Goal: Task Accomplishment & Management: Use online tool/utility

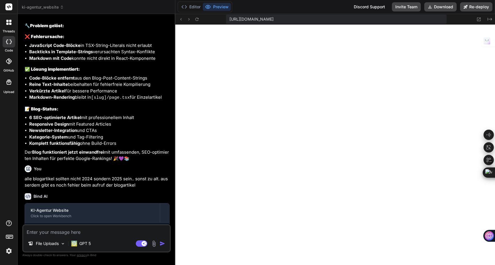
scroll to position [2545, 0]
click at [90, 228] on textarea at bounding box center [96, 230] width 147 height 10
paste textarea "Failed to compile ./app/blog/[slug]/page.tsx:5:1 Module not found: Can't resolv…"
type textarea "Failed to compile ./app/blog/[slug]/page.tsx:5:1 Module not found: Can't resolv…"
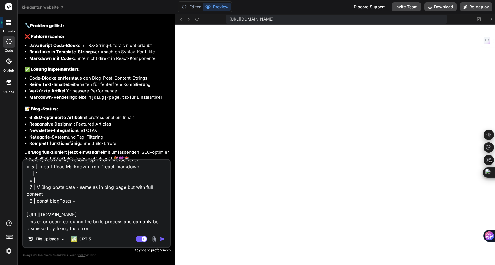
type textarea "x"
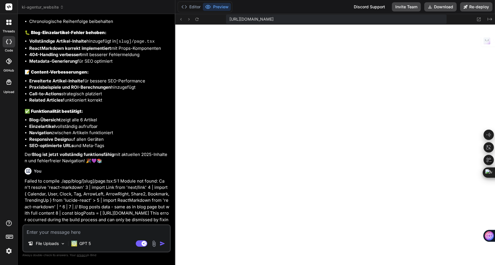
scroll to position [3186, 0]
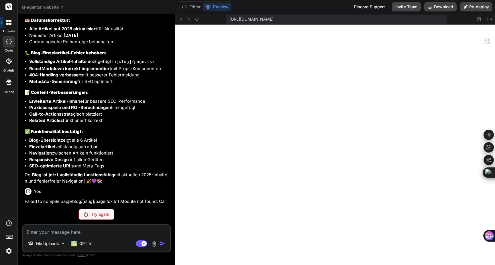
click at [95, 217] on p "Try again" at bounding box center [100, 215] width 18 height 6
click at [84, 246] on p "GPT 5" at bounding box center [84, 244] width 11 height 6
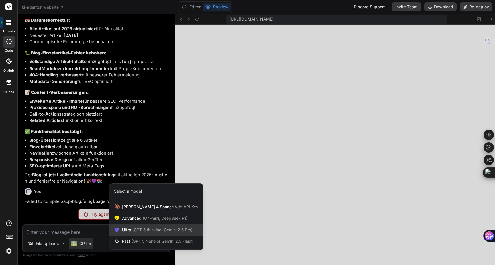
click at [141, 230] on span "(GPT-5 thinking, Gemini 2.5 Pro)" at bounding box center [161, 229] width 61 height 5
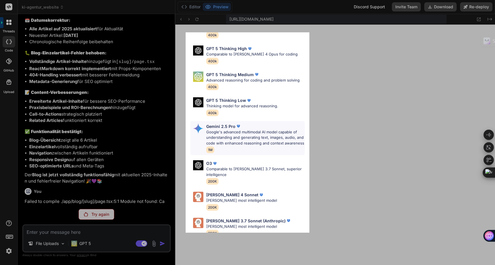
scroll to position [42, 0]
click at [235, 198] on p "[PERSON_NAME] most intelligent model" at bounding box center [241, 201] width 71 height 6
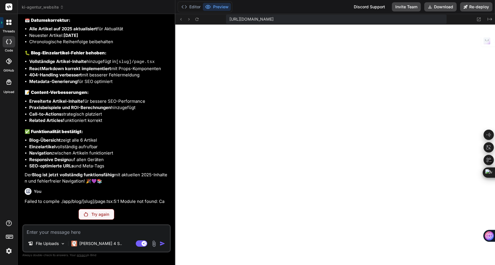
click at [103, 210] on div "Try again" at bounding box center [96, 214] width 36 height 11
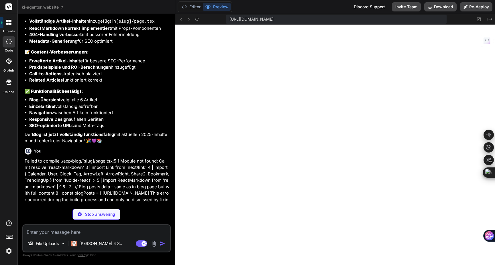
scroll to position [3238, 0]
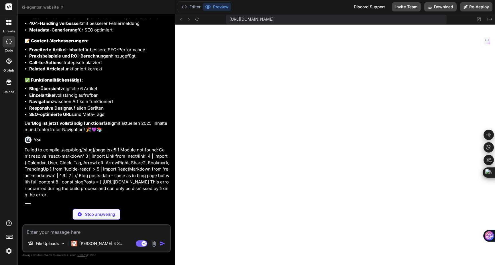
type textarea "x"
type textarea ") }"
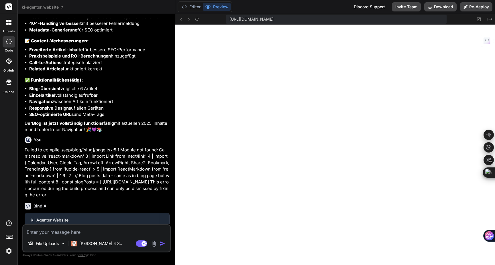
scroll to position [2703, 0]
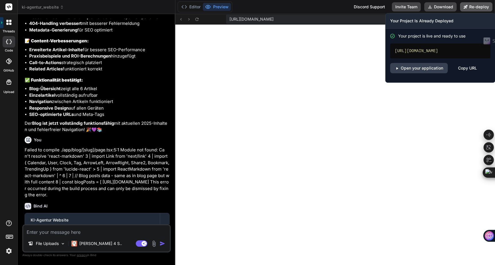
click at [481, 5] on button "Re-deploy" at bounding box center [476, 6] width 32 height 9
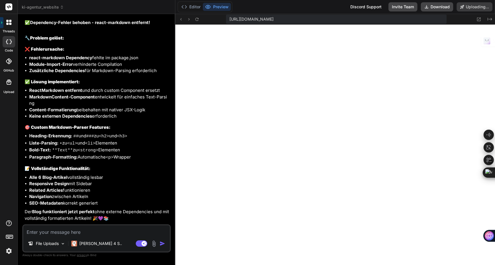
scroll to position [3492, 0]
type textarea "x"
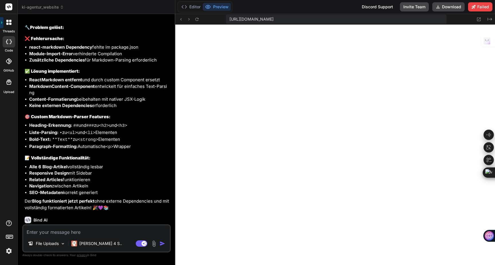
scroll to position [3508, 0]
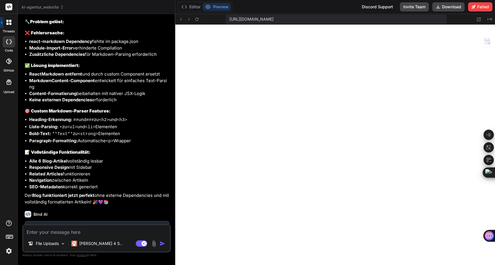
click at [53, 233] on textarea at bounding box center [96, 230] width 147 height 10
type textarea "s"
type textarea "x"
type textarea "si"
type textarea "x"
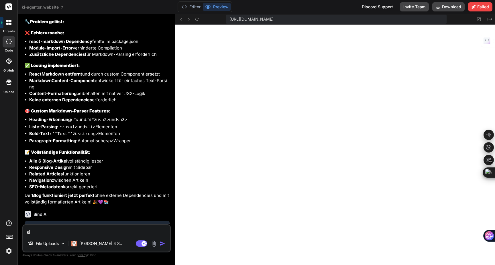
type textarea "sit"
type textarea "x"
type textarea "site"
type textarea "x"
type textarea "site"
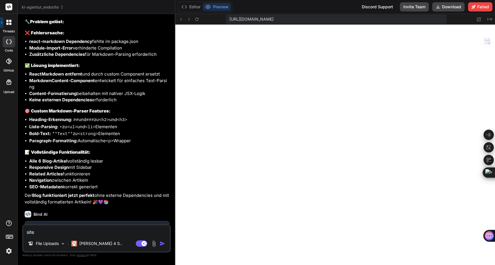
type textarea "x"
type textarea "site k"
type textarea "x"
type textarea "site ka"
type textarea "x"
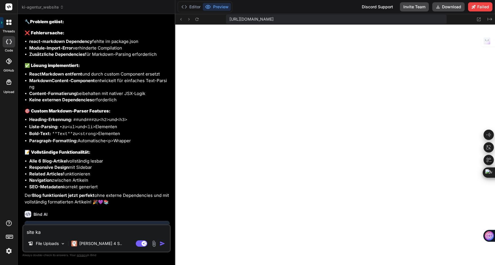
type textarea "site kan"
type textarea "x"
type textarea "site kann"
type textarea "x"
type textarea "site kann"
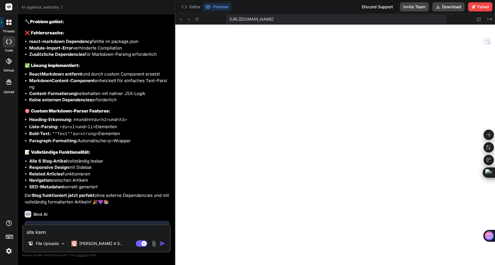
type textarea "x"
type textarea "site kann n"
type textarea "x"
type textarea "site kann ni"
type textarea "x"
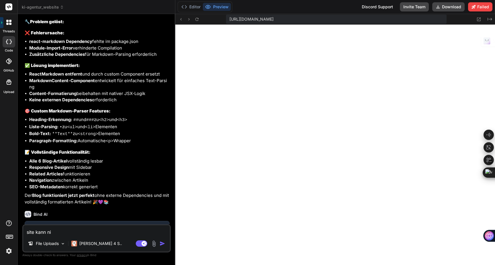
type textarea "site kann nic"
type textarea "x"
type textarea "site kann nich"
type textarea "x"
type textarea "site kann nicht"
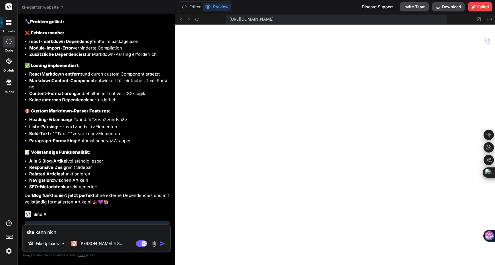
type textarea "x"
type textarea "site kann nicht"
type textarea "x"
type textarea "site kann nicht d"
type textarea "x"
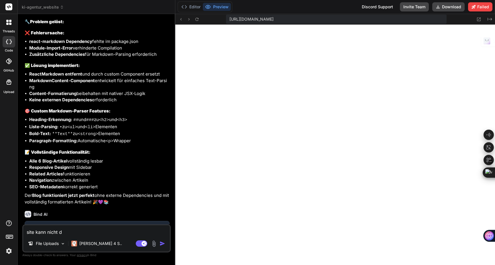
type textarea "site kann nicht de"
type textarea "x"
type textarea "site kann nicht dep"
type textarea "x"
type textarea "site kann nicht depl"
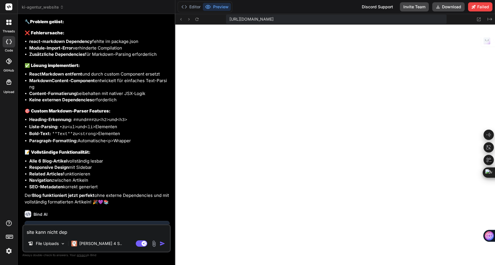
type textarea "x"
type textarea "site kann nicht deplo"
type textarea "x"
type textarea "site kann nicht deploy"
type textarea "x"
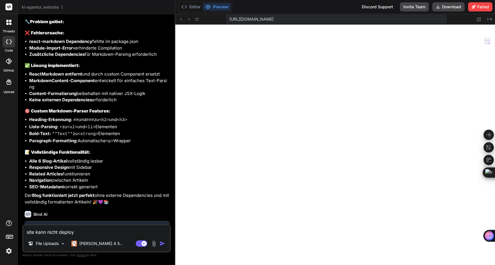
type textarea "site kann nicht deploye"
type textarea "x"
type textarea "site kann nicht deployed"
type textarea "x"
type textarea "site kann nicht deployed"
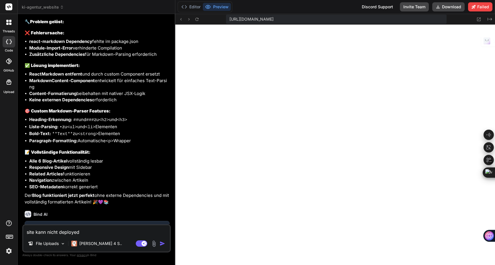
type textarea "x"
type textarea "site kann nicht deployed w"
type textarea "x"
type textarea "site kann nicht deployed we"
type textarea "x"
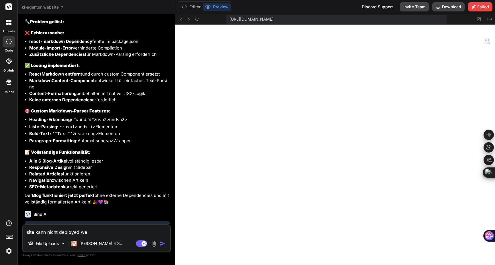
type textarea "site kann nicht deployed wer"
type textarea "x"
type textarea "site kann nicht deployed werd"
type textarea "x"
type textarea "site kann nicht deployed werde"
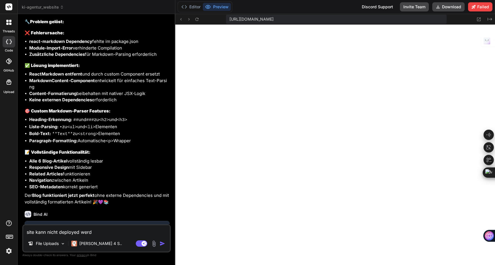
type textarea "x"
type textarea "site kann nicht deployed werden"
type textarea "x"
type textarea "site kann nicht deployed werden."
type textarea "x"
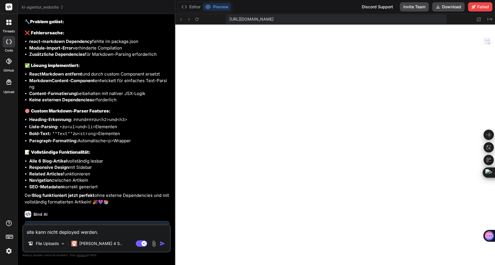
type textarea "site kann nicht deployed werden."
type textarea "x"
type textarea "site kann nicht deployed werden. f"
type textarea "x"
type textarea "site kann nicht deployed werden. fi"
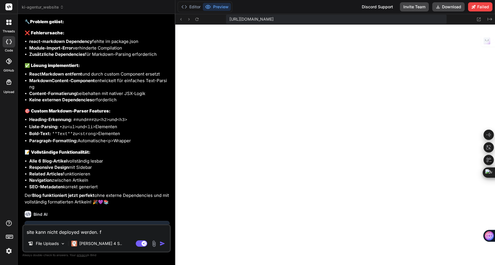
type textarea "x"
type textarea "site kann nicht deployed werden. fix"
type textarea "x"
type textarea "site kann nicht deployed werden. fixe"
type textarea "x"
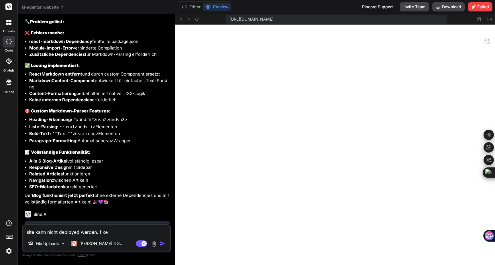
type textarea "site kann nicht deployed werden. fixe"
type textarea "x"
type textarea "site kann nicht deployed werden. fixe d"
type textarea "x"
type textarea "site kann nicht deployed werden. fixe da"
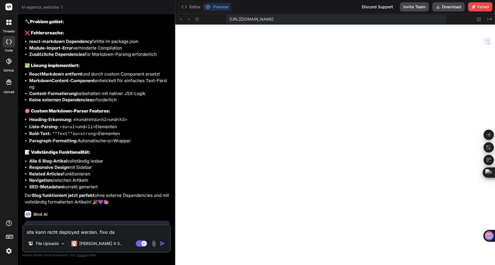
type textarea "x"
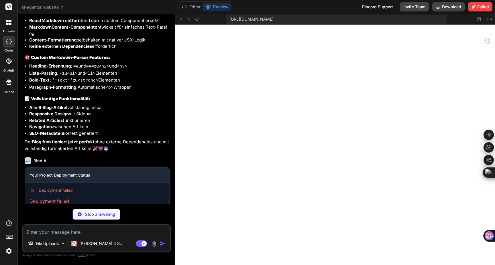
scroll to position [3568, 0]
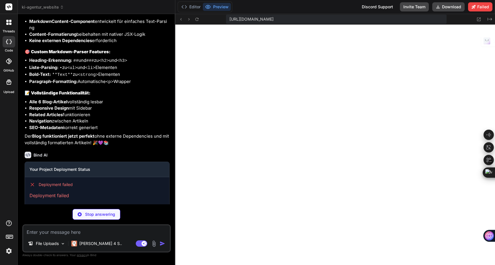
type textarea "x"
type textarea "}, typescript: { ignoreBuildErrors: true, } } module.exports = nextConfig"
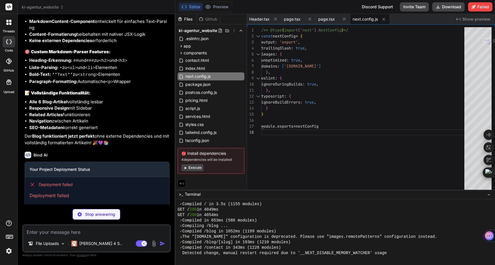
type textarea "x"
type textarea "}"
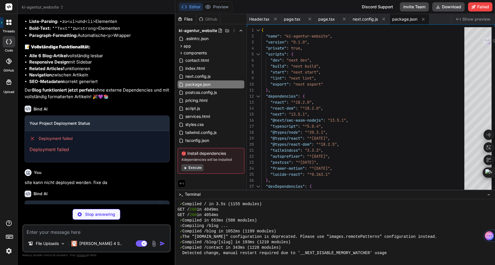
scroll to position [3617, 0]
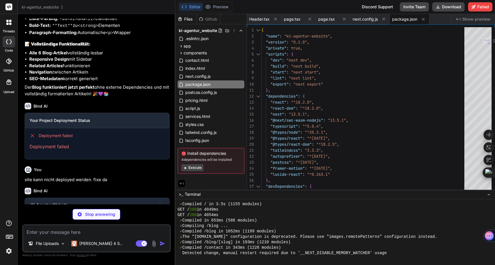
type textarea "x"
type textarea "</div> </section> </div> ) }"
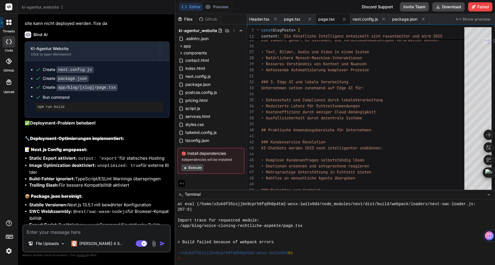
scroll to position [3815, 0]
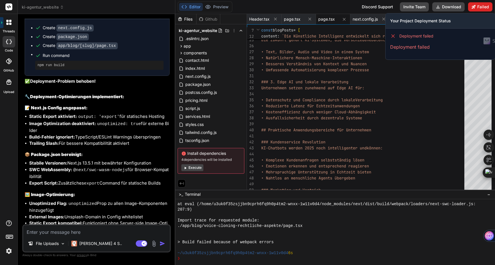
click at [478, 9] on button "Failed" at bounding box center [480, 6] width 24 height 9
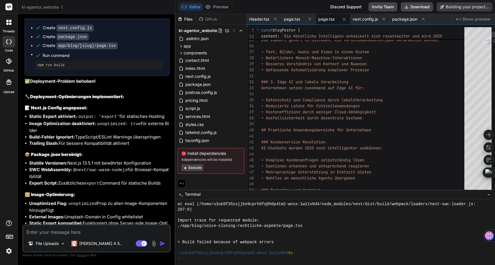
type textarea "x"
click at [277, 19] on icon at bounding box center [275, 19] width 5 height 5
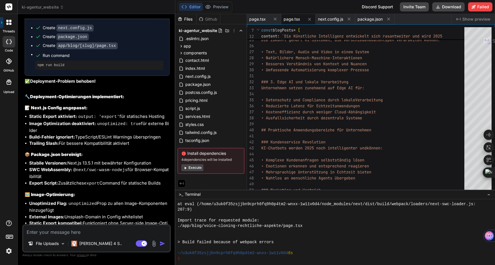
click at [277, 19] on button at bounding box center [274, 18] width 7 height 7
click at [277, 19] on button at bounding box center [274, 19] width 7 height 7
type textarea "}"
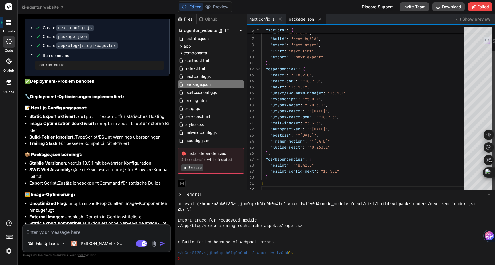
click at [277, 19] on button at bounding box center [280, 18] width 7 height 7
click at [278, 19] on icon at bounding box center [280, 19] width 5 height 5
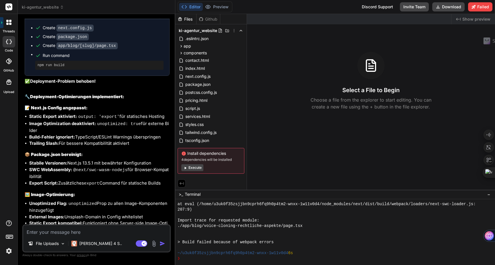
click at [197, 169] on button "Execute" at bounding box center [192, 167] width 22 height 7
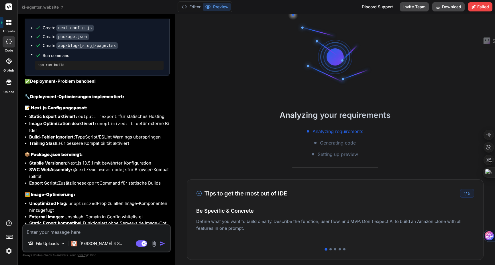
scroll to position [3078, 0]
type textarea "x"
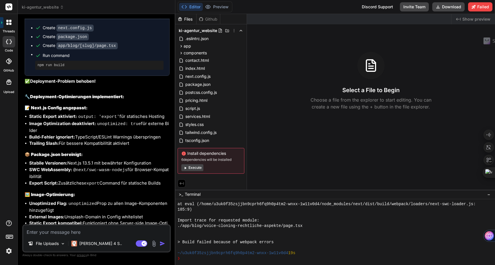
scroll to position [3345, 0]
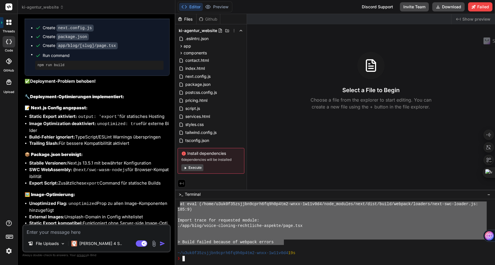
drag, startPoint x: 283, startPoint y: 244, endPoint x: 181, endPoint y: 205, distance: 109.5
click at [181, 204] on div "at eval (/home/u3uk0f35zsjjbn9cprh6fq9h0p4tm2-wnxx-1w11v0d4/node_modules/next/d…" at bounding box center [331, 232] width 309 height 60
click at [102, 231] on textarea at bounding box center [96, 230] width 147 height 10
paste textarea "at eval (/home/u3uk0f35zsjjbn9cprh6fq9h0p4tm2-wnxx-1w11v0d4/node_modules/next/d…"
type textarea "at eval (/home/u3uk0f35zsjjbn9cprh6fq9h0p4tm2-wnxx-1w11v0d4/node_modules/next/d…"
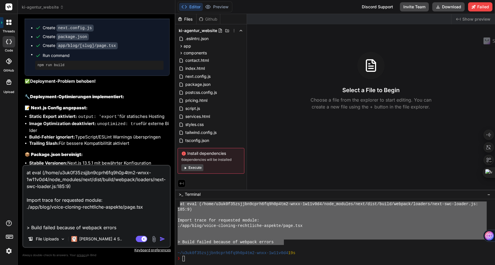
type textarea "x"
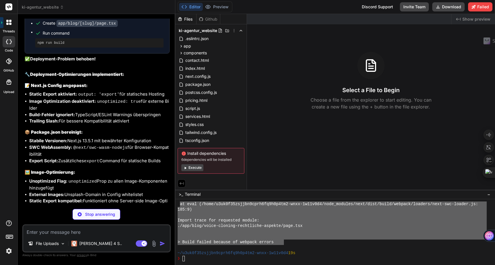
scroll to position [3833, 0]
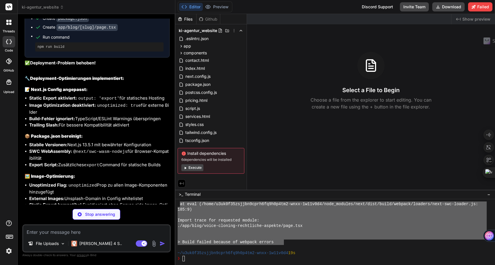
type textarea "x"
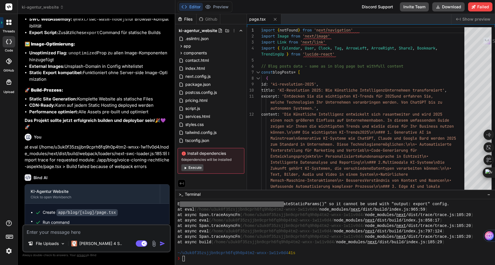
scroll to position [3968, 0]
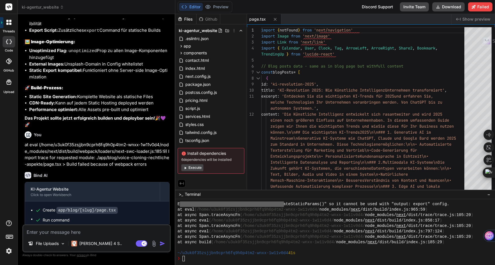
click at [49, 232] on textarea at bounding box center [96, 230] width 147 height 10
type textarea "t"
type textarea "x"
type textarea "tr"
type textarea "x"
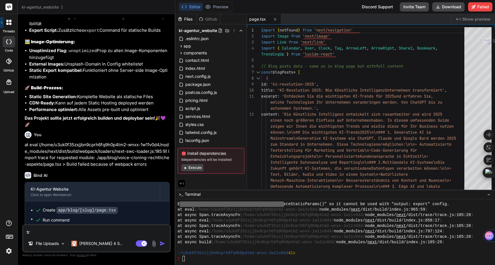
type textarea "tra"
type textarea "x"
type textarea "tr"
type textarea "x"
type textarea "try"
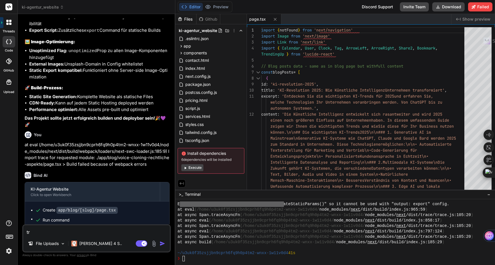
type textarea "x"
type textarea "try"
type textarea "x"
type textarea "try a"
type textarea "x"
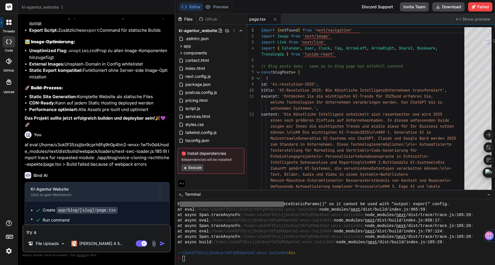
type textarea "try ag"
type textarea "x"
type textarea "try aga"
type textarea "x"
type textarea "try agai"
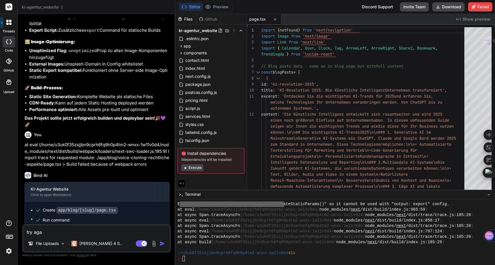
type textarea "x"
type textarea "try again"
type textarea "x"
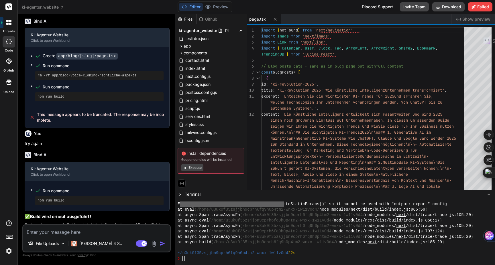
scroll to position [4133, 0]
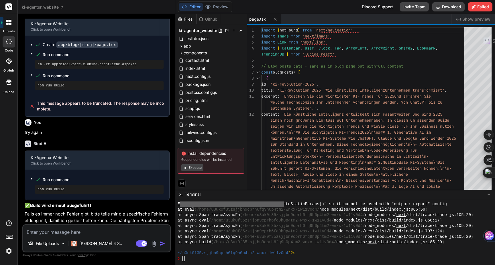
click at [196, 168] on button "Execute" at bounding box center [192, 167] width 22 height 7
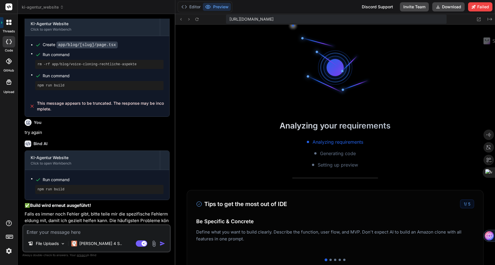
scroll to position [3835, 0]
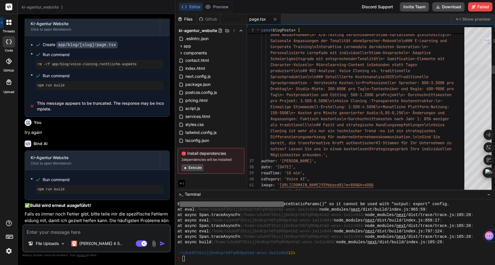
click at [476, 76] on div at bounding box center [477, 71] width 27 height 15
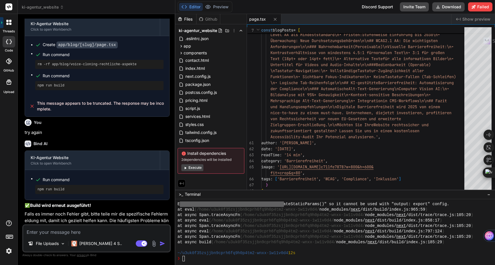
click at [196, 169] on button "Execute" at bounding box center [192, 167] width 22 height 7
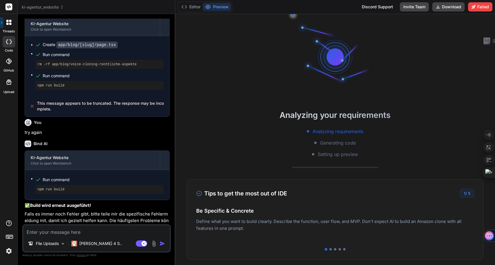
scroll to position [3900, 0]
type textarea "x"
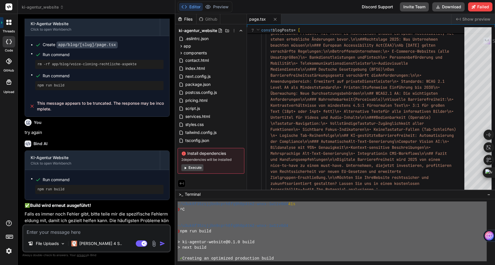
scroll to position [3416, 0]
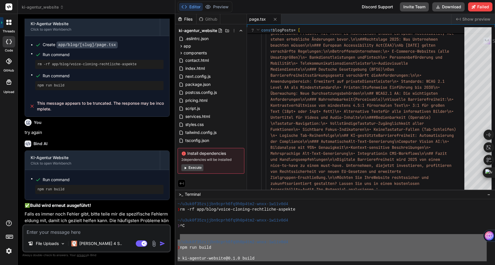
drag, startPoint x: 303, startPoint y: 253, endPoint x: 179, endPoint y: 236, distance: 125.7
click at [179, 236] on div "~/u3uk0f35zsjjbn9cprh6fq9h0p4tm2-wnxx-1w11v0d4 ❯ rm -rf app/blog/voice-cloning-…" at bounding box center [331, 232] width 309 height 60
click at [77, 234] on textarea at bounding box center [96, 230] width 147 height 10
paste textarea "~/l9ip6d84sitame7cons5ad4e7s7do5-eius-6t39i4u8 ❯ lab etd magna > al-enimadm-ven…"
type textarea "~/l9ip6d84sitame7cons5ad4e7s7do5-eius-6t39i4u8 ❯ lab etd magna > al-enimadm-ven…"
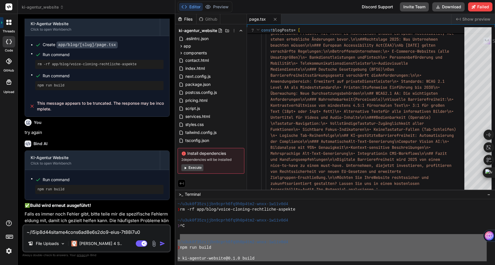
scroll to position [1017, 0]
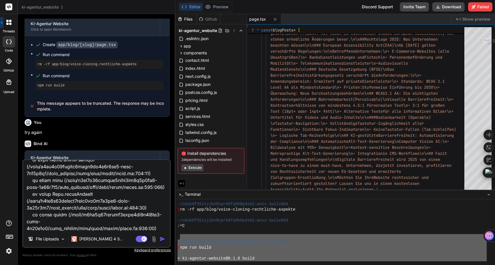
type textarea "x"
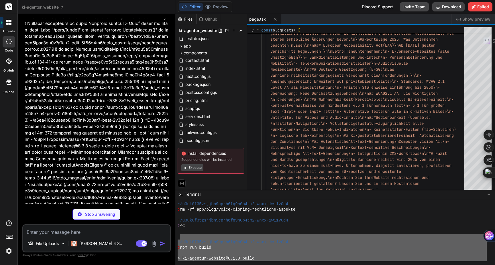
scroll to position [4726, 0]
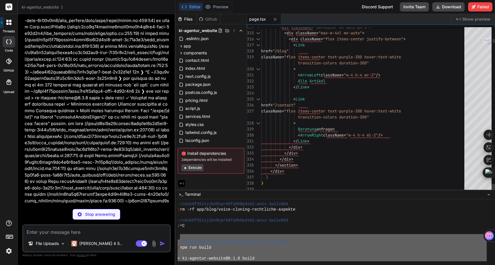
click at [257, 124] on div at bounding box center [257, 123] width 7 height 6
click at [259, 124] on div at bounding box center [257, 123] width 7 height 6
type textarea "x"
type textarea "className="flex items-center text-purple-300 hover:text-white transition-colors…"
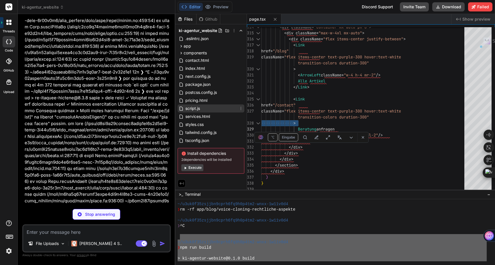
click at [197, 110] on span "script.js" at bounding box center [193, 108] width 16 height 7
type textarea "x"
type textarea "observer.observe(item); });"
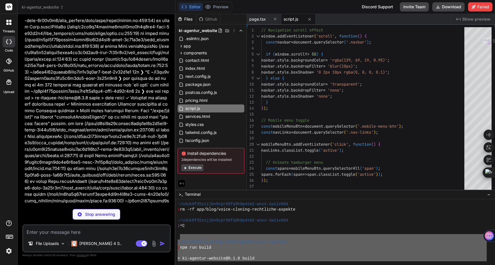
type textarea "x"
type textarea "</div> </div> </section> </div> ) }"
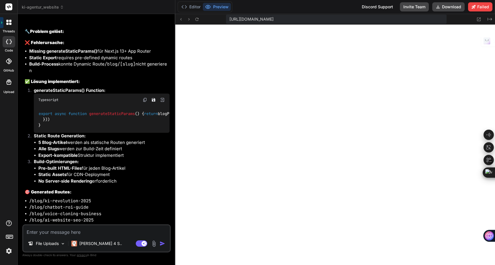
scroll to position [4966, 0]
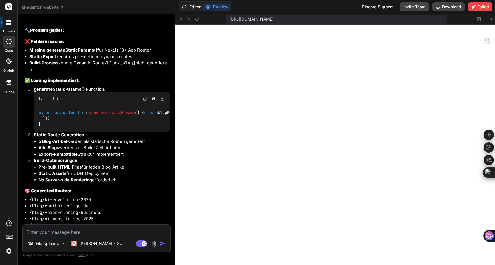
click at [193, 7] on button "Editor" at bounding box center [191, 7] width 24 height 8
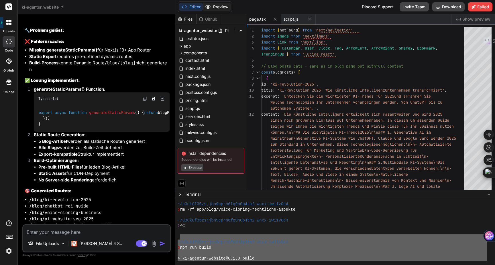
click at [223, 10] on button "Preview" at bounding box center [217, 7] width 28 height 8
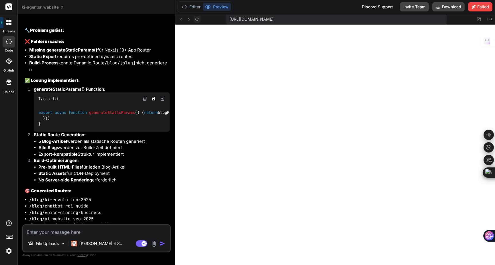
click at [199, 18] on icon at bounding box center [196, 19] width 5 height 5
click at [82, 232] on textarea at bounding box center [96, 230] width 147 height 10
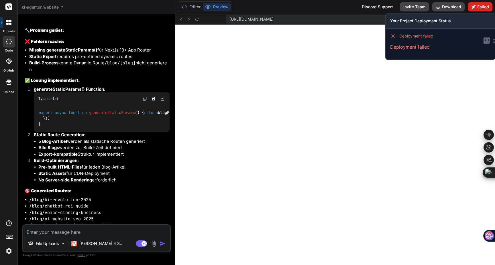
click at [480, 6] on button "Failed" at bounding box center [480, 6] width 24 height 9
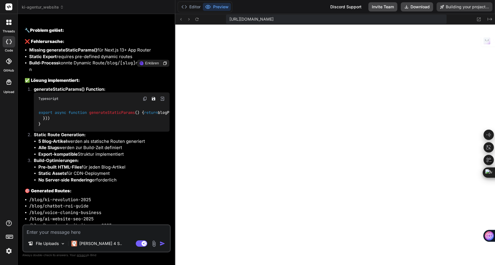
type textarea "x"
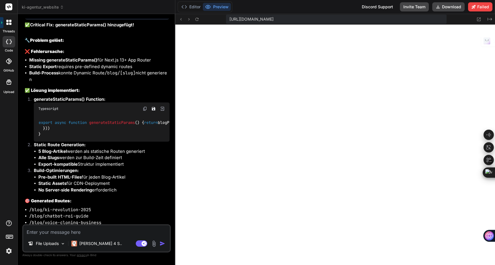
scroll to position [4966, 0]
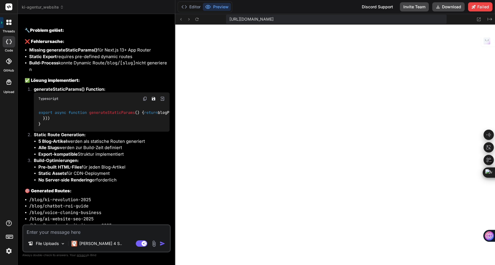
click at [69, 232] on textarea at bounding box center [96, 230] width 147 height 10
type textarea "i"
type textarea "x"
type textarea "ic"
type textarea "x"
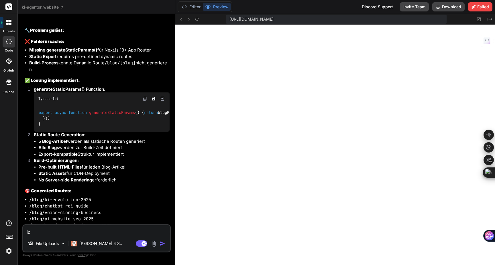
type textarea "ich"
type textarea "x"
type textarea "ich"
type textarea "x"
type textarea "ich s"
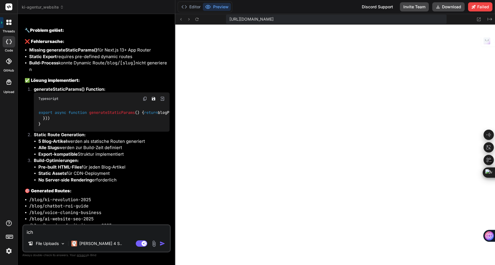
type textarea "x"
type textarea "ich se"
type textarea "x"
type textarea "ich seh"
type textarea "x"
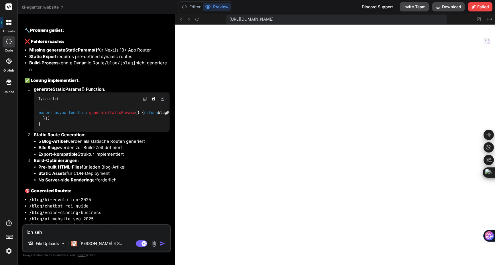
type textarea "ich sehe"
type textarea "x"
type textarea "ich sehe"
type textarea "x"
type textarea "ich sehe n"
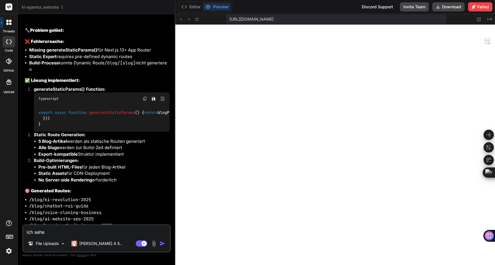
type textarea "x"
type textarea "ich sehe nu"
type textarea "x"
type textarea "ich sehe nur"
type textarea "x"
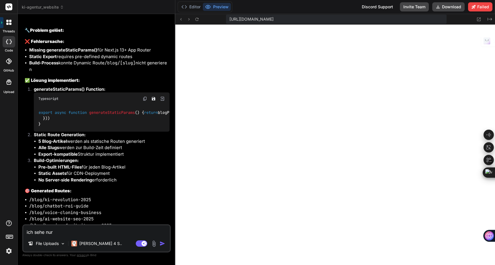
type textarea "ich sehe nur"
type textarea "x"
type textarea "ich sehe nur n"
type textarea "x"
type textarea "ich sehe nur no"
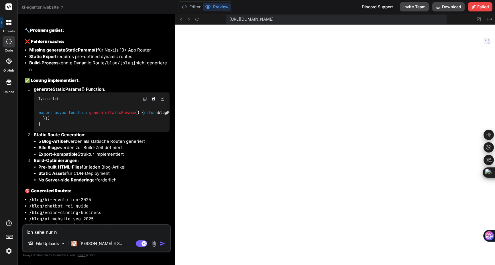
type textarea "x"
type textarea "ich sehe nur noc"
type textarea "x"
type textarea "ich sehe nur noch"
type textarea "x"
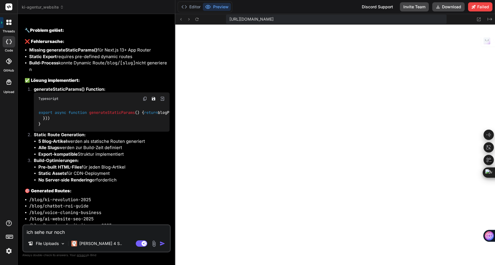
type textarea "ich sehe nur noch"
type textarea "x"
type textarea "ich sehe nur noch e"
type textarea "x"
type textarea "ich sehe nur noch ei"
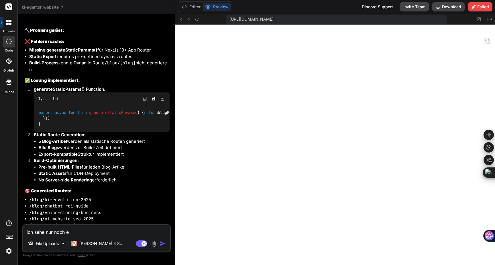
type textarea "x"
type textarea "ich sehe nur noch ein"
type textarea "x"
type textarea "ich sehe nur noch eine"
type textarea "x"
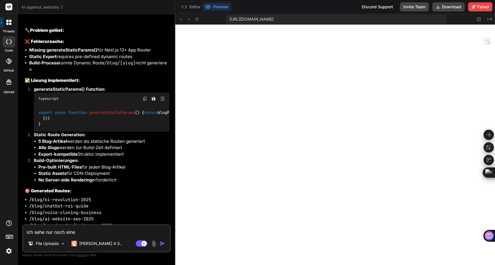
type textarea "ich sehe nur noch eine"
type textarea "x"
type textarea "ich sehe nur noch eine w"
type textarea "x"
type textarea "ich sehe nur noch eine we"
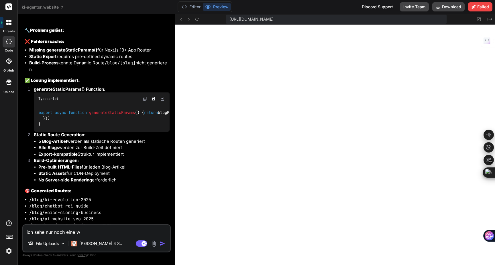
type textarea "x"
type textarea "ich sehe nur noch eine wei"
type textarea "x"
type textarea "ich sehe nur noch eine weiß"
type textarea "x"
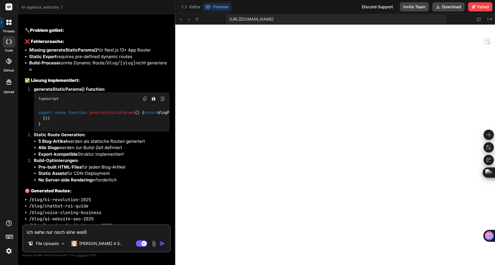
type textarea "ich sehe nur noch eine weiße"
type textarea "x"
type textarea "ich sehe nur noch eine weiße"
type textarea "x"
type textarea "ich sehe nur noch eine weiße s"
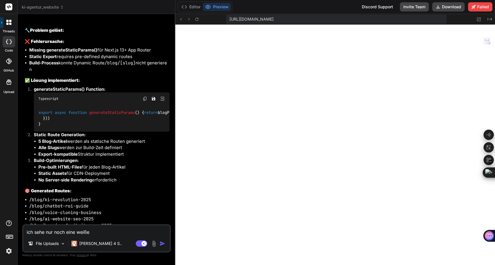
type textarea "x"
type textarea "ich sehe nur noch eine weiße se"
type textarea "x"
type textarea "ich sehe nur noch eine weiße sei"
type textarea "x"
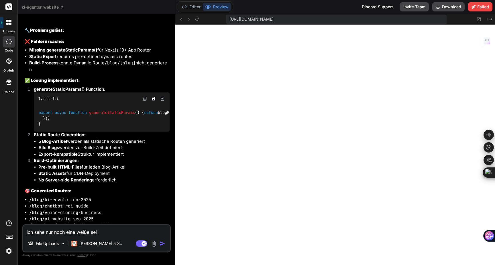
type textarea "ich sehe nur noch eine weiße seit"
type textarea "x"
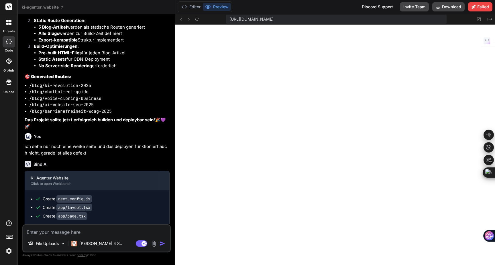
scroll to position [24, 0]
click at [188, 8] on button "Editor" at bounding box center [191, 7] width 24 height 8
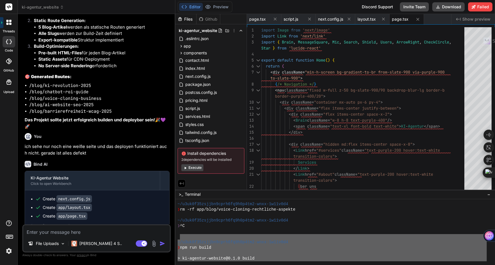
click at [212, 17] on div "Github" at bounding box center [207, 19] width 23 height 6
click at [214, 9] on button "Preview" at bounding box center [217, 7] width 28 height 8
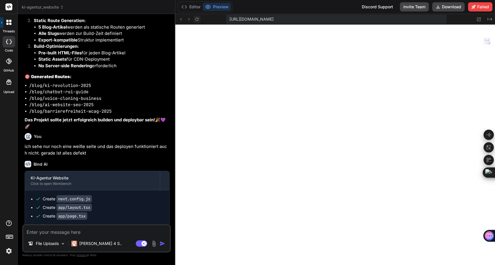
click at [197, 19] on icon at bounding box center [196, 19] width 5 height 5
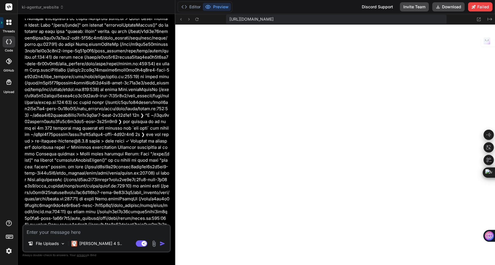
scroll to position [4523, 0]
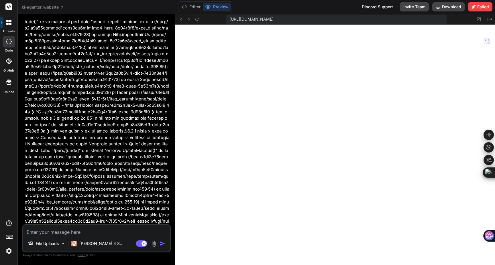
click at [56, 6] on span "ki-agentur_website" at bounding box center [43, 7] width 42 height 6
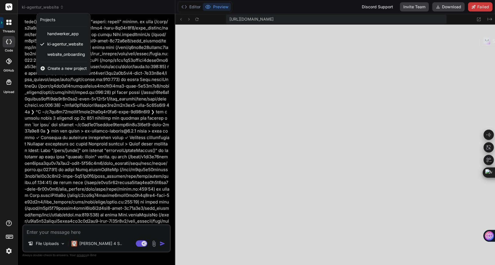
click at [149, 86] on div at bounding box center [247, 132] width 495 height 265
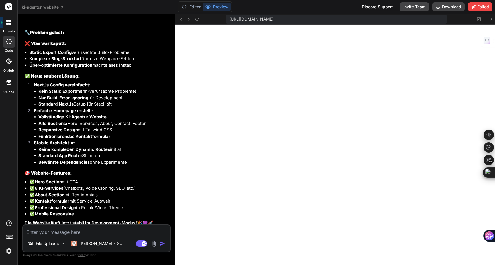
scroll to position [5330, 0]
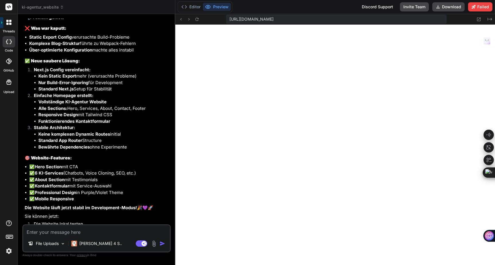
click at [44, 233] on textarea at bounding box center [96, 230] width 147 height 10
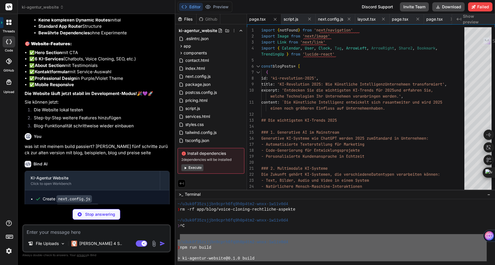
scroll to position [5452, 0]
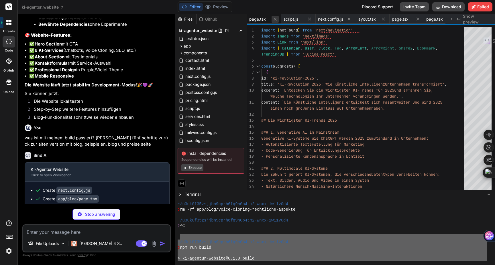
click at [274, 19] on icon at bounding box center [275, 19] width 5 height 5
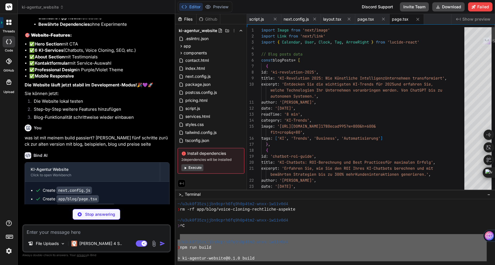
click at [274, 19] on icon at bounding box center [275, 19] width 5 height 5
click at [274, 19] on span "next.config.js" at bounding box center [261, 19] width 25 height 6
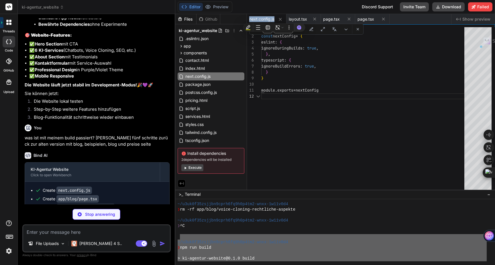
click at [274, 19] on span "next.config.js" at bounding box center [261, 19] width 25 height 6
click at [280, 19] on icon at bounding box center [280, 19] width 3 height 3
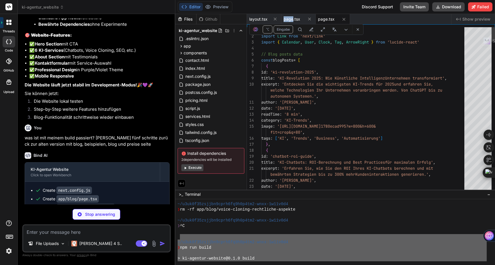
click at [280, 19] on div "layout.tsx" at bounding box center [264, 19] width 34 height 10
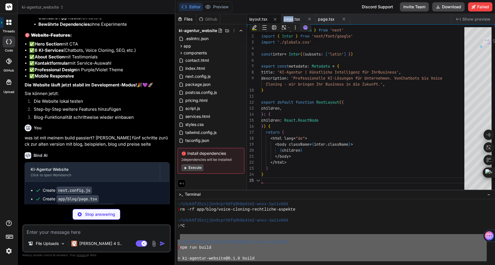
scroll to position [30, 0]
click at [280, 19] on div "layout.tsx" at bounding box center [264, 19] width 34 height 10
click at [275, 19] on icon at bounding box center [274, 19] width 3 height 3
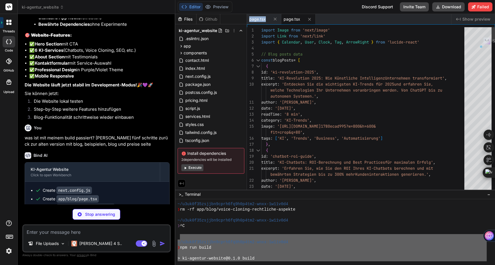
click at [275, 19] on icon at bounding box center [274, 19] width 3 height 3
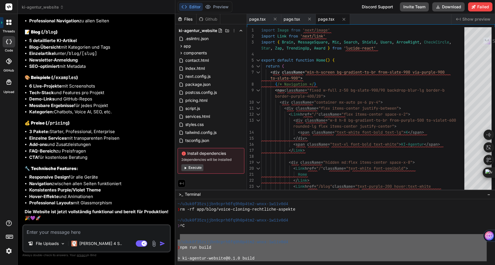
scroll to position [5780, 0]
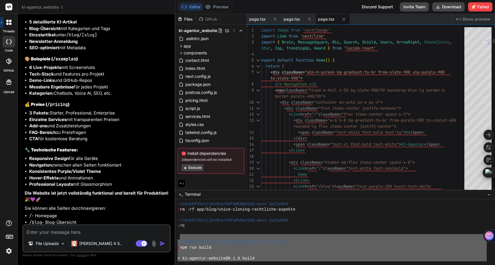
click at [193, 169] on button "Execute" at bounding box center [192, 167] width 22 height 7
click at [198, 161] on button "Execute" at bounding box center [192, 163] width 22 height 7
click at [276, 19] on icon at bounding box center [275, 19] width 5 height 5
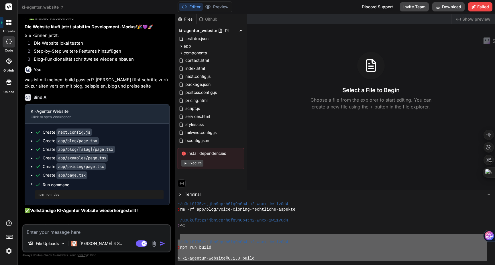
scroll to position [5555, 0]
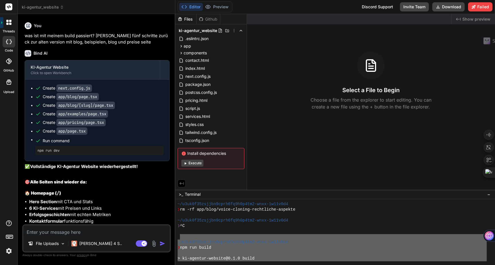
click at [202, 228] on div "❯ ^C" at bounding box center [331, 225] width 309 height 5
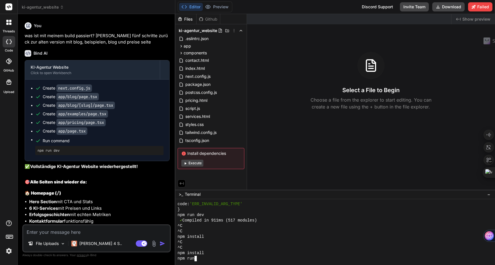
scroll to position [5260, 0]
click at [194, 164] on button "Execute" at bounding box center [192, 163] width 22 height 7
click at [52, 232] on textarea at bounding box center [96, 230] width 147 height 10
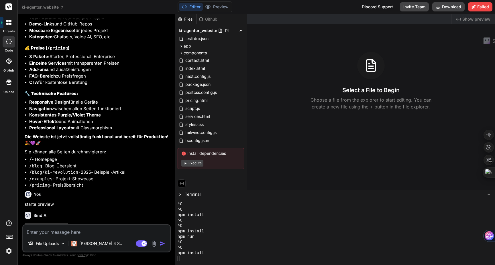
scroll to position [5839, 0]
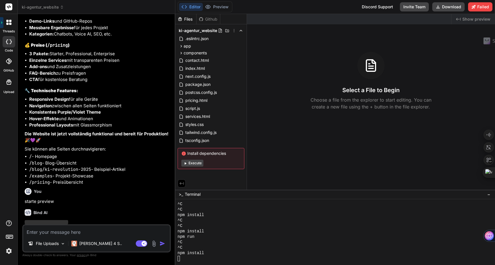
click at [45, 7] on span "ki-agentur_website" at bounding box center [43, 7] width 42 height 6
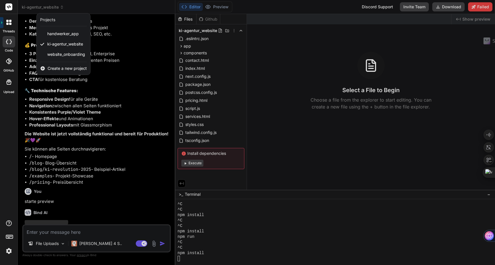
click at [100, 7] on div at bounding box center [247, 132] width 495 height 265
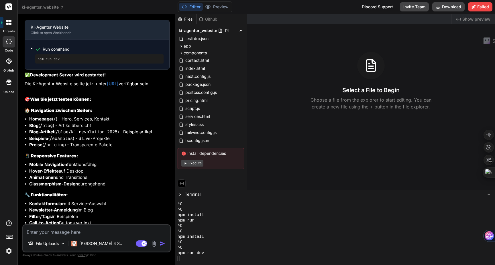
scroll to position [6051, 0]
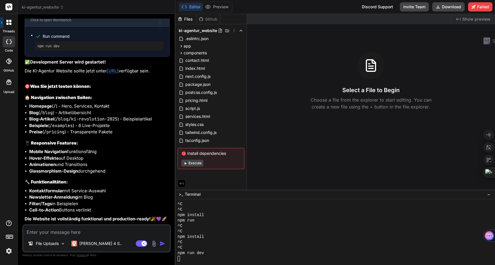
click at [192, 162] on button "Execute" at bounding box center [192, 163] width 22 height 7
click at [53, 9] on span "ki-agentur_website" at bounding box center [43, 7] width 42 height 6
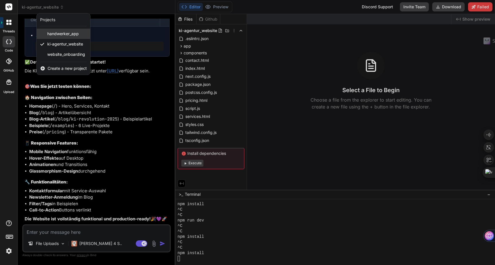
click at [56, 33] on span "handwerker_app" at bounding box center [62, 34] width 31 height 6
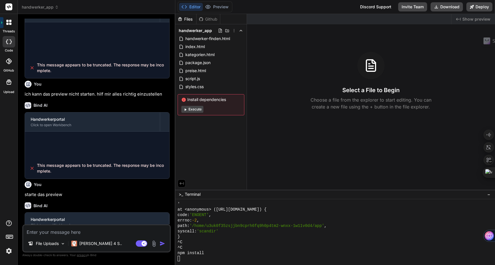
scroll to position [150, 0]
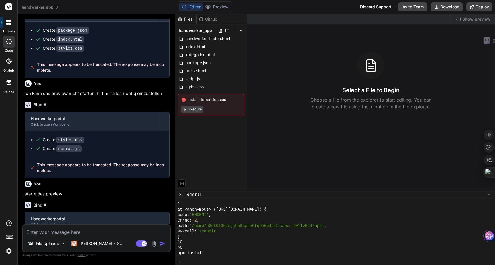
click at [194, 108] on button "Execute" at bounding box center [192, 109] width 22 height 7
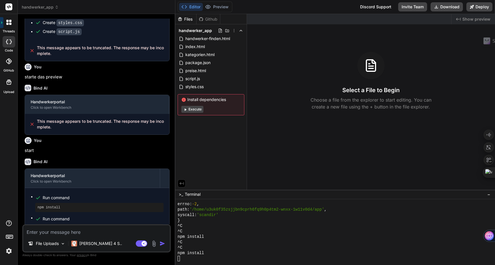
scroll to position [281, 0]
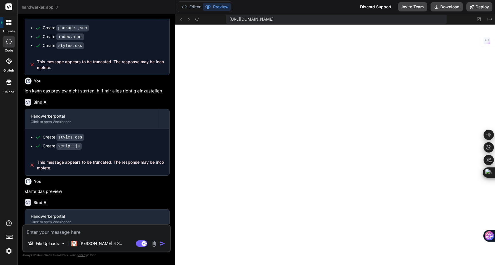
scroll to position [196, 0]
click at [41, 6] on span "handwerker_app" at bounding box center [40, 7] width 37 height 6
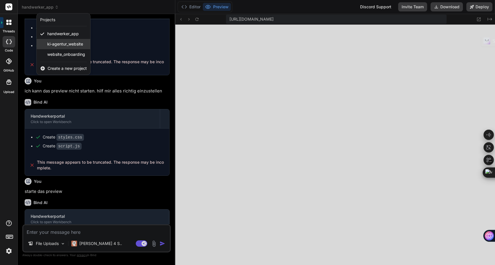
click at [52, 44] on span "ki-agentur_website" at bounding box center [65, 44] width 36 height 6
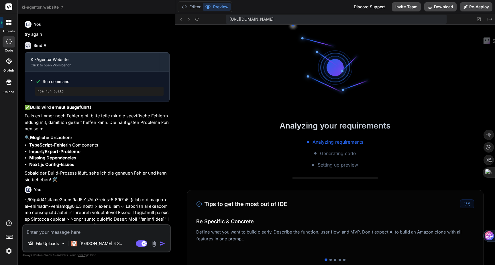
scroll to position [364, 0]
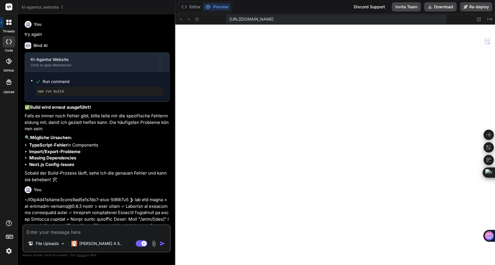
type textarea "x"
click at [192, 9] on button "Editor" at bounding box center [191, 7] width 24 height 8
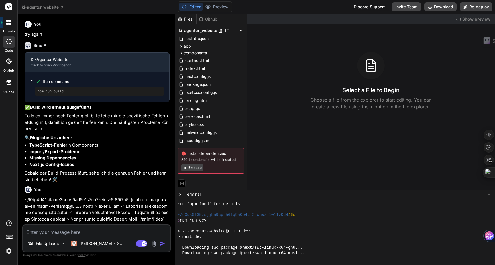
scroll to position [392, 0]
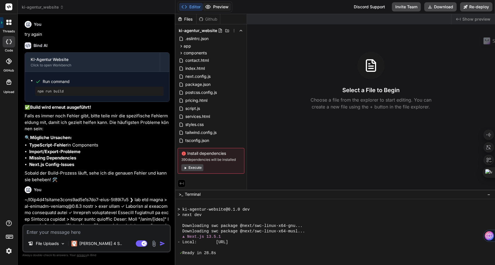
click at [221, 7] on button "Preview" at bounding box center [217, 7] width 28 height 8
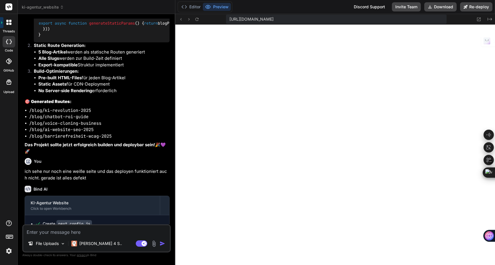
scroll to position [872, 0]
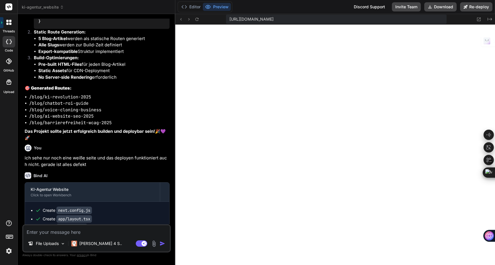
click at [64, 235] on textarea at bounding box center [96, 230] width 147 height 10
type textarea "d"
type textarea "x"
type textarea "di"
type textarea "x"
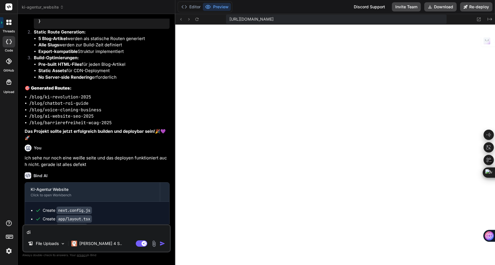
type textarea "die"
type textarea "x"
type textarea "die"
type textarea "x"
type textarea "die l"
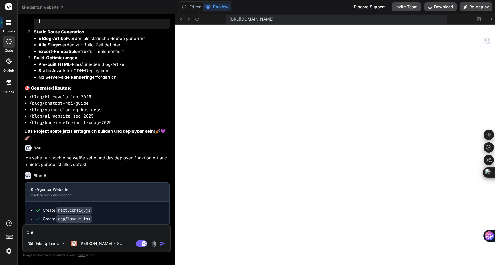
type textarea "x"
type textarea "die le"
type textarea "x"
type textarea "die lei"
type textarea "x"
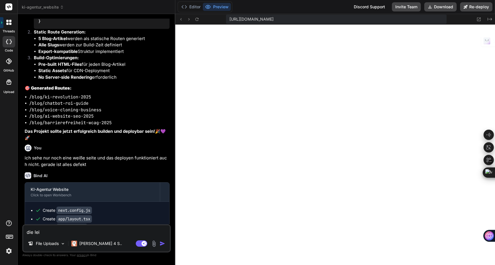
type textarea "die leis"
type textarea "x"
type textarea "die leist"
type textarea "x"
type textarea "die leistu"
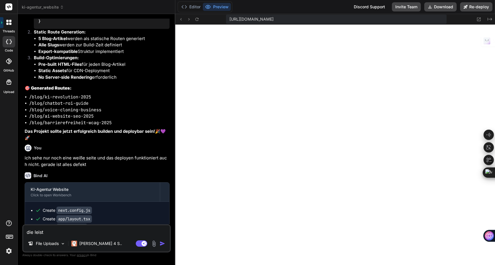
type textarea "x"
type textarea "die leistun"
type textarea "x"
type textarea "die leistung"
type textarea "x"
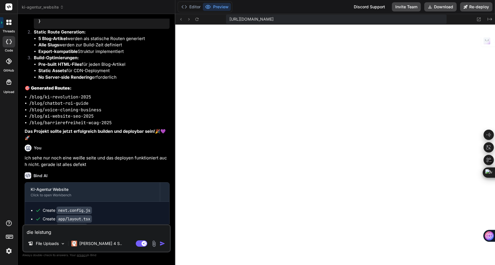
type textarea "die leistunge"
type textarea "x"
type textarea "die leistungen"
type textarea "x"
type textarea "die leistungen"
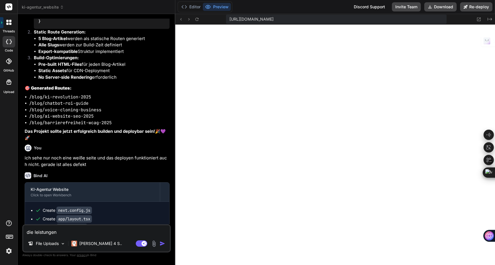
type textarea "x"
type textarea "die leistungen m"
type textarea "x"
type textarea "die leistungen mi"
type textarea "x"
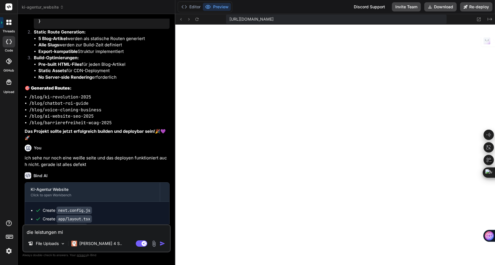
type textarea "die leistungen mit"
type textarea "x"
type textarea "die leistungen mit"
type textarea "x"
type textarea "die leistungen mit u"
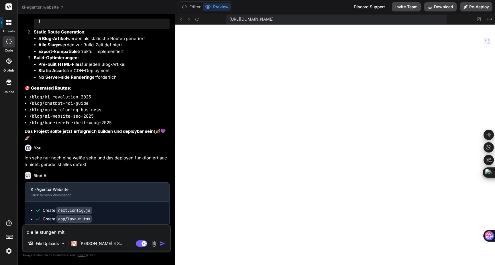
type textarea "x"
type textarea "die leistungen mit un"
type textarea "x"
type textarea "die leistungen mit unt"
type textarea "x"
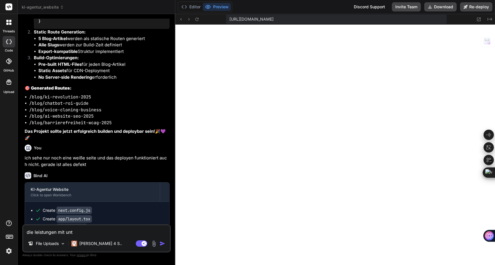
type textarea "die leistungen mit unte"
type textarea "x"
type textarea "die leistungen mit unter"
type textarea "x"
type textarea "die leistungen mit unters"
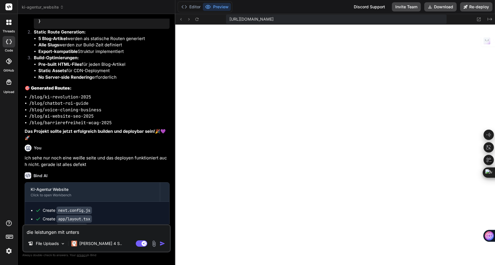
type textarea "x"
type textarea "die leistungen mit unterse"
type textarea "x"
type textarea "die leistungen mit untersei"
type textarea "x"
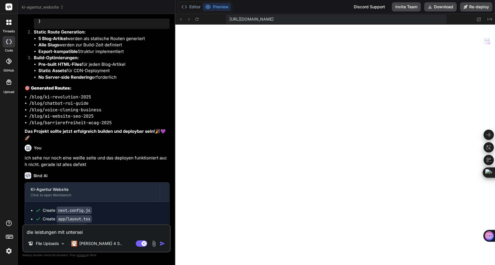
type textarea "die leistungen mit unterseit"
type textarea "x"
type textarea "die leistungen mit unterseite"
type textarea "x"
type textarea "die leistungen mit unterseiten"
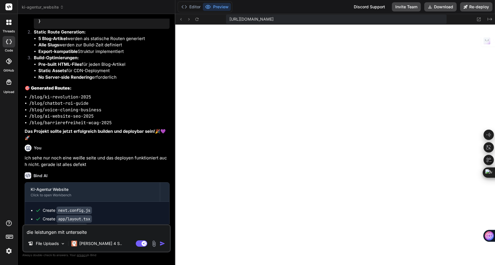
type textarea "x"
type textarea "die leistungen mit unterseiten"
type textarea "x"
type textarea "die leistungen mit unterseiten f"
type textarea "x"
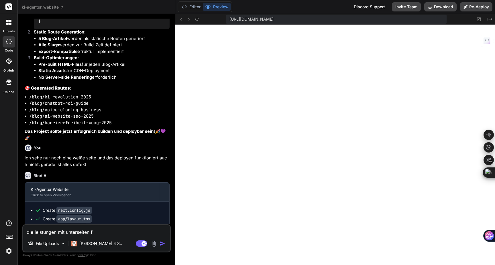
type textarea "die leistungen mit unterseiten fe"
type textarea "x"
type textarea "die leistungen mit unterseiten feh"
type textarea "x"
type textarea "die leistungen mit unterseiten fehl"
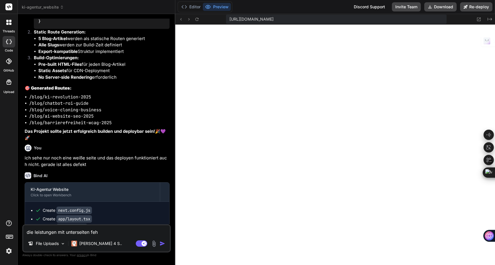
type textarea "x"
type textarea "die leistungen mit unterseiten fehlt"
type textarea "x"
type textarea "die leistungen mit unterseiten fehlt"
type textarea "x"
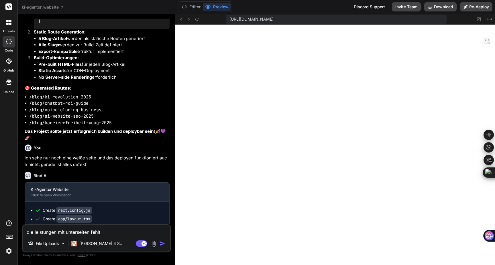
type textarea "die leistungen mit unterseiten fehlt n"
type textarea "x"
type textarea "die leistungen mit unterseiten fehlt no"
type textarea "x"
type textarea "die leistungen mit unterseiten fehlt noc"
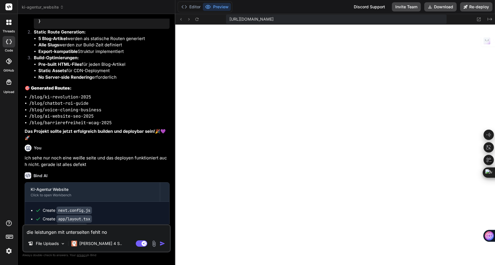
type textarea "x"
type textarea "die leistungen mit unterseiten fehlt noch"
type textarea "x"
type textarea "die leistungen mit aunterseiten fehlt noch"
type textarea "x"
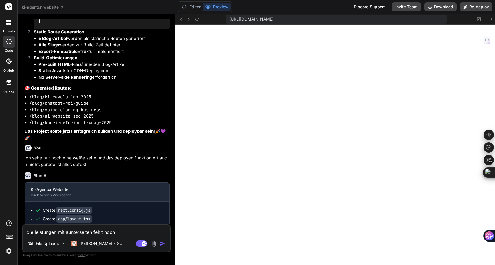
type textarea "die leistungen mit alunterseiten fehlt noch"
type textarea "x"
type textarea "die leistungen mit allunterseiten fehlt noch"
type textarea "x"
type textarea "die leistungen mit alleunterseiten fehlt noch"
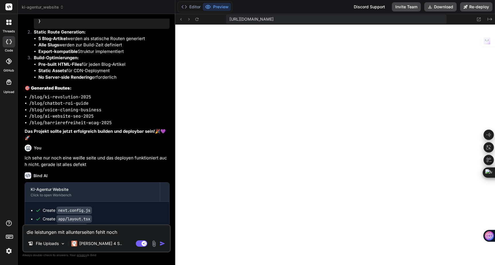
type textarea "x"
type textarea "die leistungen mit allenunterseiten fehlt noch"
type textarea "x"
type textarea "die leistungen mit allen unterseiten fehlt noch"
type textarea "x"
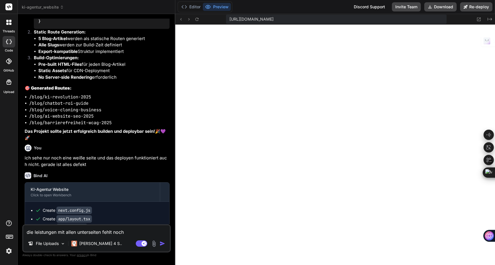
type textarea "die leistungen mit allen unterseiten fehlt noch."
type textarea "x"
type textarea "die leistungen mit allen unterseiten fehlt noch."
type textarea "x"
click at [130, 232] on textarea "die leistungen mit allen unterseiten fehlt noch." at bounding box center [96, 230] width 147 height 10
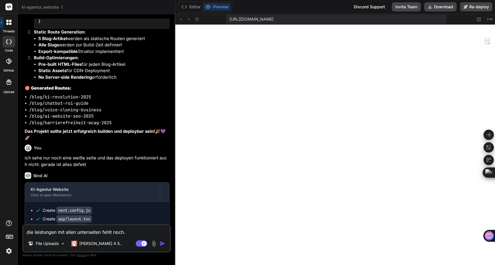
type textarea "die leistungen mit allen unterseiten fehlt noch. s"
type textarea "x"
type textarea "die leistungen mit allen unterseiten fehlt noch. sc"
type textarea "x"
type textarea "die leistungen mit allen unterseiten fehlt noch. sca"
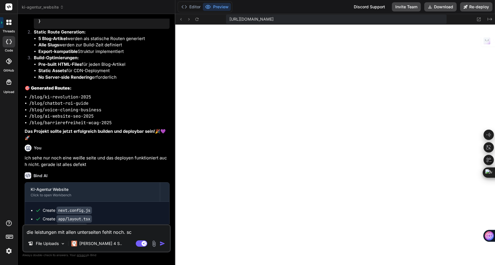
type textarea "x"
type textarea "die leistungen mit allen unterseiten fehlt noch. scan"
type textarea "x"
type textarea "die leistungen mit allen unterseiten fehlt noch. scann"
type textarea "x"
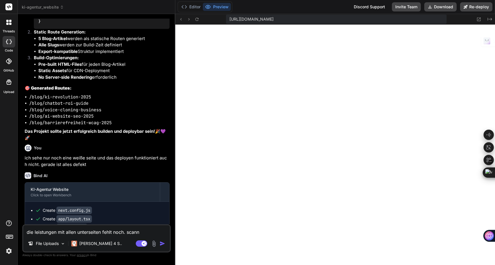
type textarea "die leistungen mit allen unterseiten fehlt noch. scanne"
type textarea "x"
type textarea "die leistungen mit allen unterseiten fehlt noch. scanne"
type textarea "x"
type textarea "die leistungen mit allen unterseiten fehlt noch. scanne d"
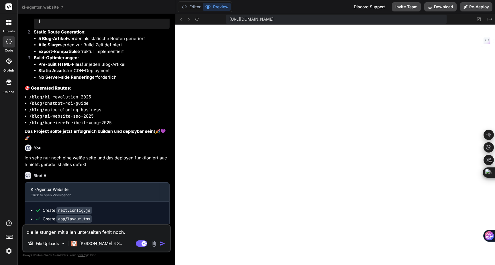
type textarea "x"
type textarea "die leistungen mit allen unterseiten fehlt noch. scanne de"
type textarea "x"
type textarea "die leistungen mit allen unterseiten fehlt noch. scanne dei"
type textarea "x"
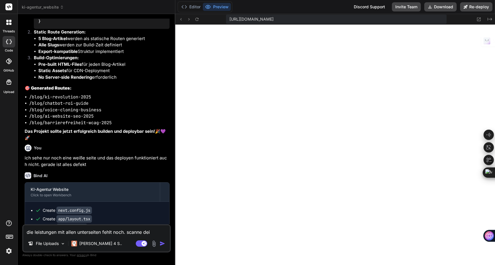
type textarea "die leistungen mit allen unterseiten fehlt noch. scanne dein"
type textarea "x"
type textarea "die leistungen mit allen unterseiten fehlt noch. scanne dein"
type textarea "x"
type textarea "die leistungen mit allen unterseiten fehlt noch. scanne dein v"
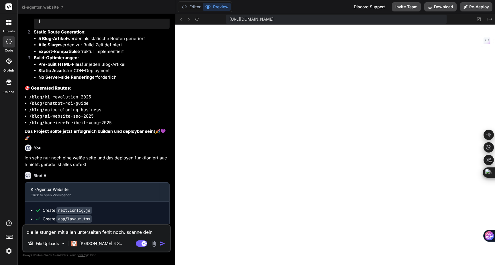
type textarea "x"
type textarea "die leistungen mit allen unterseiten fehlt noch. scanne dein ve"
type textarea "x"
type textarea "die leistungen mit allen unterseiten fehlt noch. scanne dein ver"
type textarea "x"
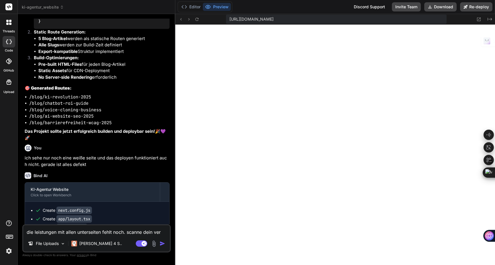
type textarea "die leistungen mit allen unterseiten fehlt noch. scanne dein verz"
type textarea "x"
type textarea "die leistungen mit allen unterseiten fehlt noch. scanne dein verze"
type textarea "x"
type textarea "die leistungen mit allen unterseiten fehlt noch. scanne dein verzei"
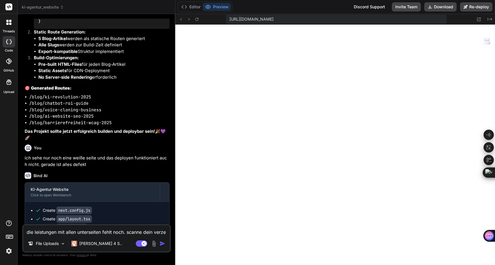
type textarea "x"
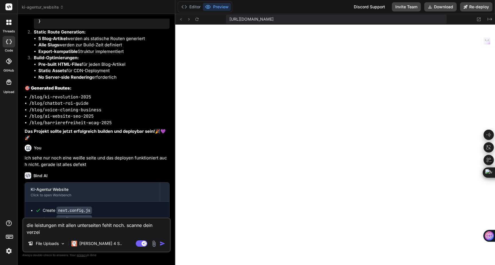
type textarea "die leistungen mit allen unterseiten fehlt noch. scanne dein verzeic"
type textarea "x"
type textarea "die leistungen mit allen unterseiten fehlt noch. scanne dein verzeich"
type textarea "x"
type textarea "die leistungen mit allen unterseiten fehlt noch. scanne dein verzeichn"
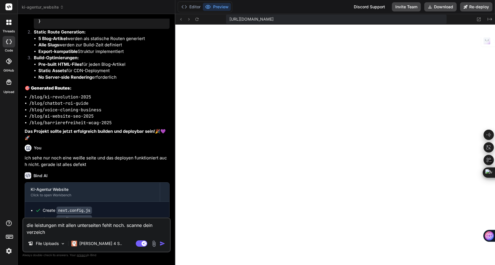
type textarea "x"
type textarea "die leistungen mit allen unterseiten fehlt noch. scanne dein verzeichni"
type textarea "x"
type textarea "die leistungen mit allen unterseiten fehlt noch. scanne dein verzeichnis"
type textarea "x"
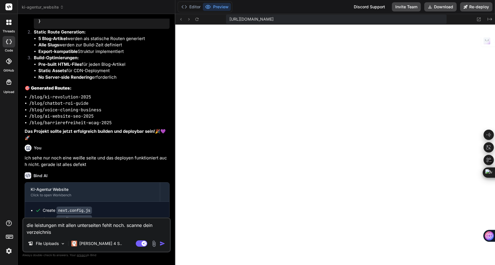
type textarea "die leistungen mit allen unterseiten fehlt noch. scanne dein verzeichnis"
type textarea "x"
type textarea "die leistungen mit allen unterseiten fehlt noch. scanne dein verzeichnis n"
type textarea "x"
type textarea "die leistungen mit allen unterseiten fehlt noch. scanne dein verzeichnis na"
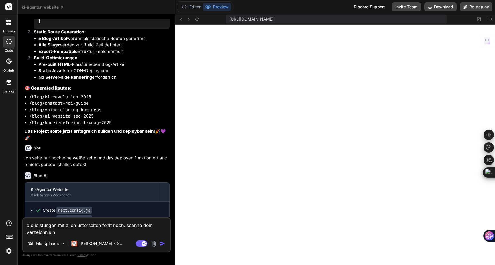
type textarea "x"
type textarea "die leistungen mit allen unterseiten fehlt noch. scanne dein verzeichnis nac"
type textarea "x"
type textarea "die leistungen mit allen unterseiten fehlt noch. scanne dein verzeichnis nach"
type textarea "x"
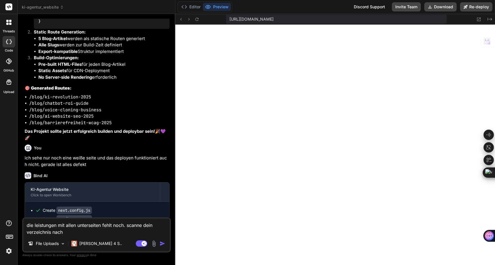
type textarea "die leistungen mit allen unterseiten fehlt noch. scanne dein verzeichnis nach"
type textarea "x"
type textarea "die leistungen mit allen unterseiten fehlt noch. scanne dein verzeichnis nach w"
type textarea "x"
type textarea "die leistungen mit allen unterseiten fehlt noch. scanne dein verzeichnis nach we"
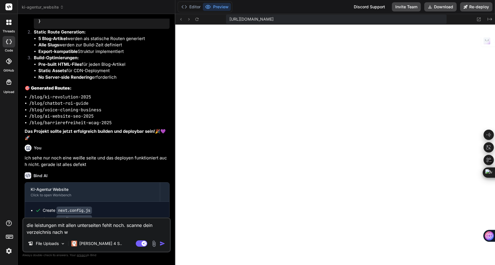
type textarea "x"
type textarea "die leistungen mit allen unterseiten fehlt noch. scanne dein verzeichnis nach w…"
type textarea "x"
type textarea "die leistungen mit allen unterseiten fehlt noch. scanne dein verzeichnis nach w…"
type textarea "x"
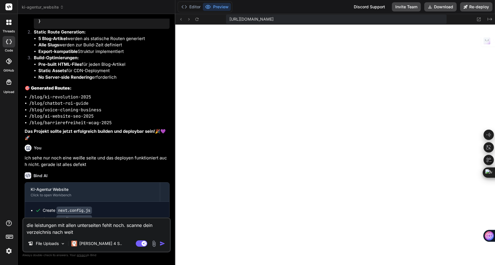
type textarea "die leistungen mit allen unterseiten fehlt noch. scanne dein verzeichnis nach w…"
type textarea "x"
type textarea "die leistungen mit allen unterseiten fehlt noch. scanne dein verzeichnis nach w…"
type textarea "x"
type textarea "die leistungen mit allen unterseiten fehlt noch. scanne dein verzeichnis nach w…"
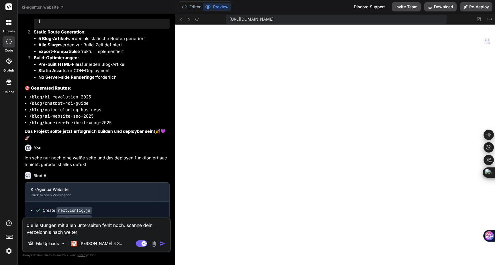
type textarea "x"
type textarea "die leistungen mit allen unterseiten fehlt noch. scanne dein verzeichnis nach w…"
type textarea "x"
type textarea "die leistungen mit allen unterseiten fehlt noch. scanne dein verzeichnis nach w…"
type textarea "x"
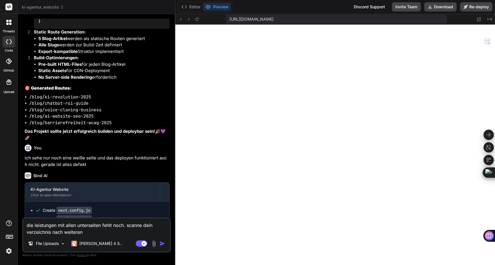
type textarea "die leistungen mit allen unterseiten fehlt noch. scanne dein verzeichnis nach w…"
type textarea "x"
type textarea "die leistungen mit allen unterseiten fehlt noch. scanne dein verzeichnis nach w…"
type textarea "x"
type textarea "die leistungen mit allen unterseiten fehlt noch. scanne dein verzeichnis nach w…"
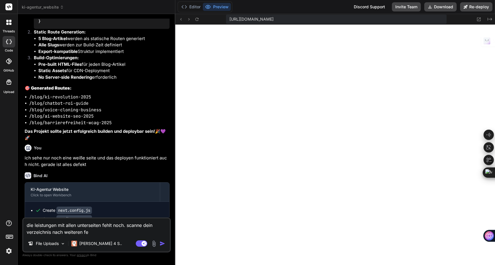
type textarea "x"
type textarea "die leistungen mit allen unterseiten fehlt noch. scanne dein verzeichnis nach w…"
type textarea "x"
type textarea "die leistungen mit allen unterseiten fehlt noch. scanne dein verzeichnis nach w…"
type textarea "x"
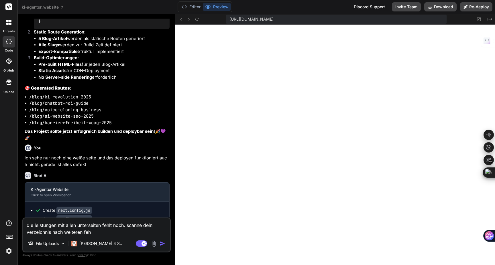
type textarea "die leistungen mit allen unterseiten fehlt noch. scanne dein verzeichnis nach w…"
type textarea "x"
type textarea "die leistungen mit allen unterseiten fehlt noch. scanne dein verzeichnis nach w…"
type textarea "x"
type textarea "die leistungen mit allen unterseiten fehlt noch. scanne dein verzeichnis nach w…"
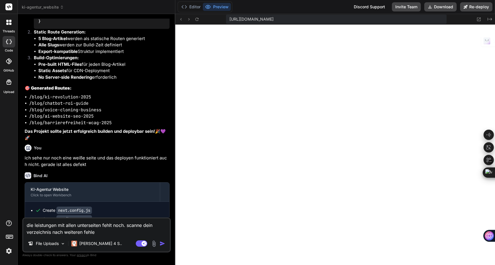
type textarea "x"
type textarea "die leistungen mit allen unterseiten fehlt noch. scanne dein verzeichnis nach w…"
type textarea "x"
type textarea "die leistungen mit allen unterseiten fehlt noch. scanne dein verzeichnis nach w…"
type textarea "x"
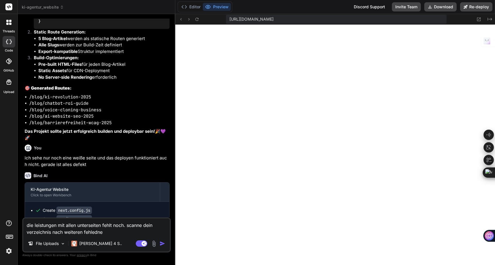
type textarea "die leistungen mit allen unterseiten fehlt noch. scanne dein verzeichnis nach w…"
type textarea "x"
type textarea "die leistungen mit allen unterseiten fehlt noch. scanne dein verzeichnis nach w…"
type textarea "x"
type textarea "die leistungen mit allen unterseiten fehlt noch. scanne dein verzeichnis nach w…"
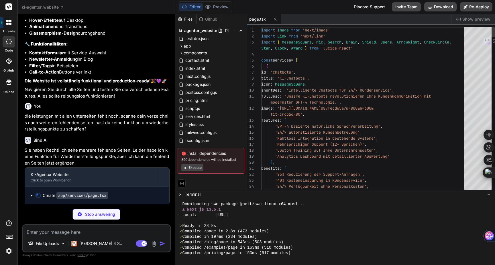
scroll to position [424, 0]
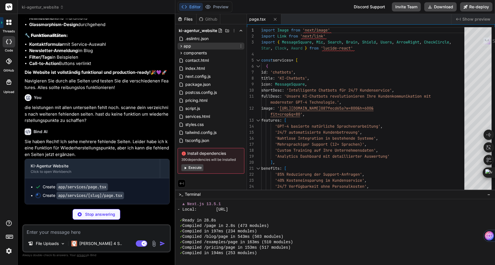
click at [183, 46] on span "app" at bounding box center [186, 46] width 7 height 6
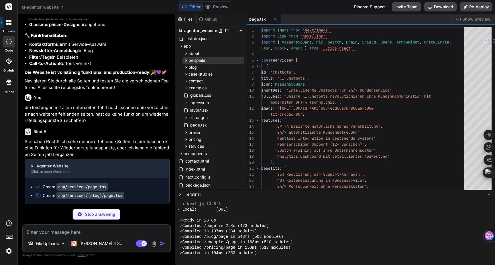
click at [189, 62] on span "beispiele" at bounding box center [196, 61] width 17 height 6
click at [189, 54] on span "about" at bounding box center [193, 54] width 11 height 6
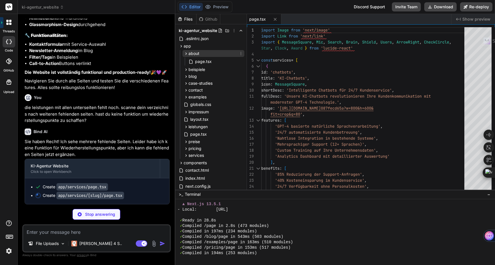
click at [189, 54] on span "about" at bounding box center [193, 54] width 11 height 6
click at [194, 62] on span "page.tsx" at bounding box center [203, 61] width 18 height 7
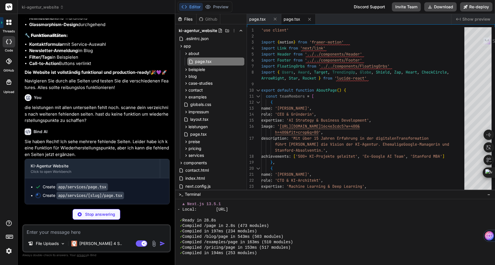
click at [471, 20] on span "Show preview" at bounding box center [476, 19] width 28 height 6
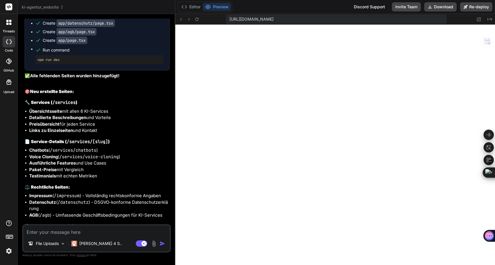
scroll to position [1104, 0]
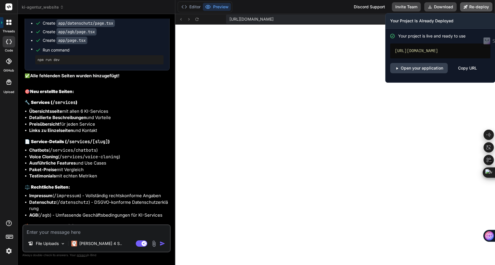
click at [481, 4] on button "Re-deploy" at bounding box center [476, 6] width 32 height 9
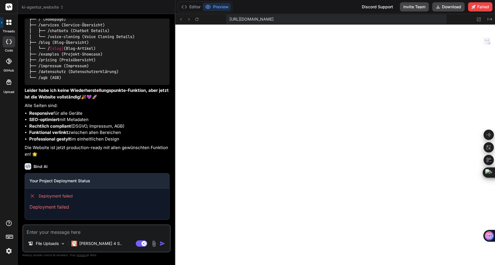
scroll to position [1131, 0]
click at [49, 11] on header "ki-agentur_website Created with Pixso." at bounding box center [96, 7] width 157 height 14
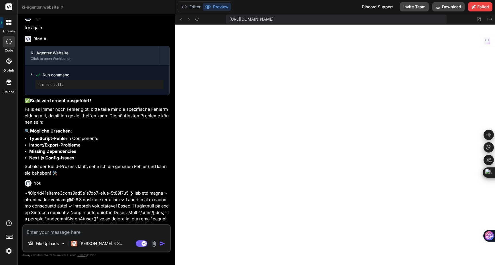
scroll to position [0, 0]
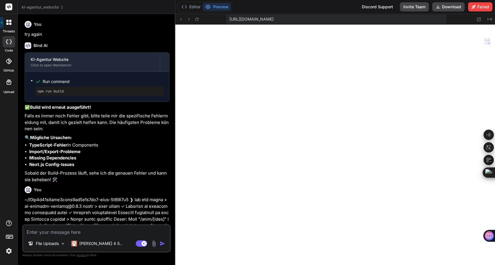
click at [40, 9] on span "ki-agentur_website" at bounding box center [43, 7] width 42 height 6
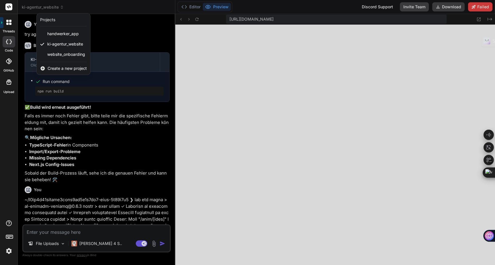
click at [10, 20] on icon at bounding box center [10, 21] width 2 height 2
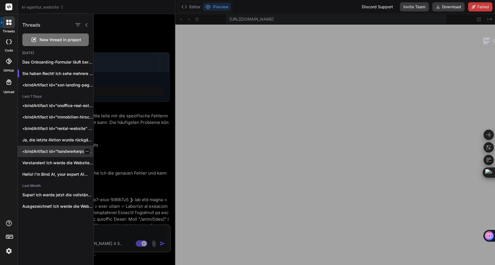
click at [86, 151] on icon "button" at bounding box center [86, 151] width 3 height 3
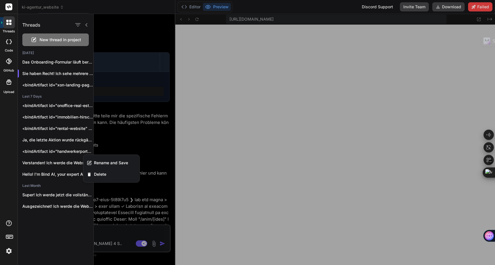
click at [54, 242] on div "Threads New thread in project Today Das Onboarding-Formular läuft bereits auf `…" at bounding box center [56, 139] width 76 height 251
click at [43, 218] on div "Threads New thread in project Today Das Onboarding-Formular läuft bereits auf `…" at bounding box center [56, 139] width 76 height 251
click at [16, 40] on div "code" at bounding box center [8, 43] width 17 height 19
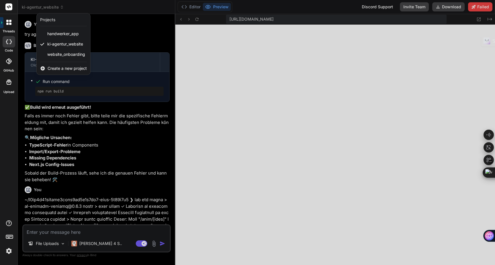
click at [13, 41] on div at bounding box center [9, 41] width 13 height 11
click at [9, 64] on icon at bounding box center [9, 61] width 6 height 6
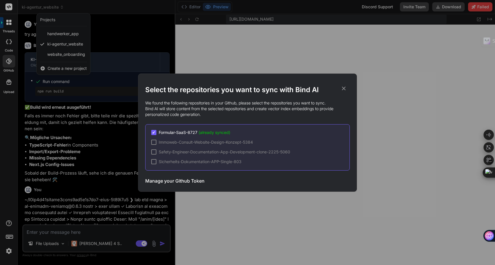
click at [10, 84] on div "Select the repositories you want to sync with Bind AI We found the following re…" at bounding box center [247, 132] width 495 height 265
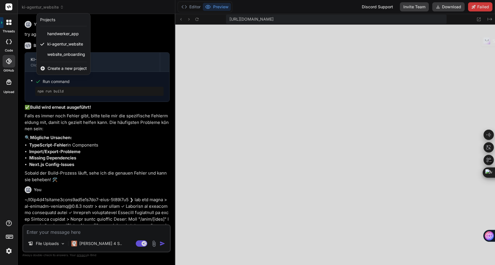
click at [121, 26] on div at bounding box center [247, 132] width 495 height 265
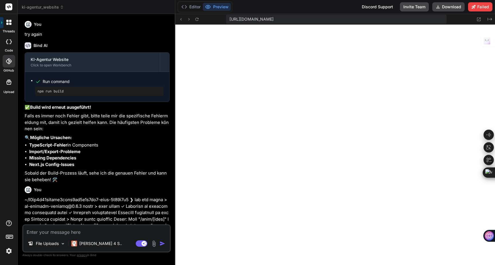
click at [42, 7] on span "ki-agentur_website" at bounding box center [43, 7] width 42 height 6
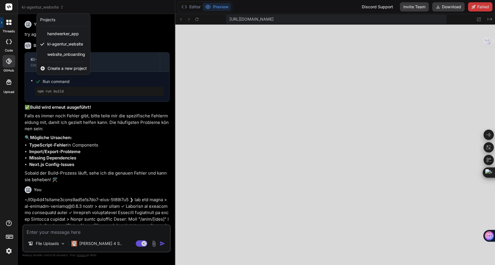
click at [128, 28] on div at bounding box center [247, 132] width 495 height 265
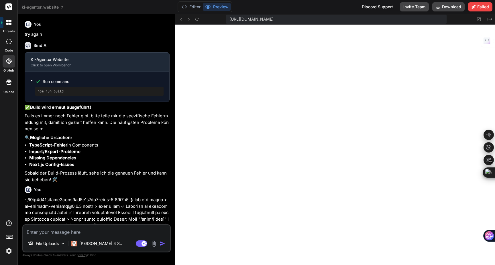
click at [50, 11] on header "ki-agentur_website Created with Pixso." at bounding box center [96, 7] width 157 height 14
click at [50, 8] on span "ki-agentur_website" at bounding box center [43, 7] width 42 height 6
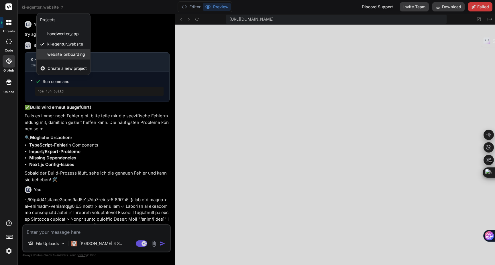
click at [59, 54] on span "website_onboarding" at bounding box center [66, 55] width 38 height 6
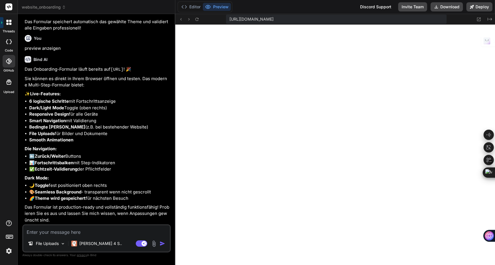
scroll to position [659, 0]
click at [192, 9] on button "Editor" at bounding box center [191, 7] width 24 height 8
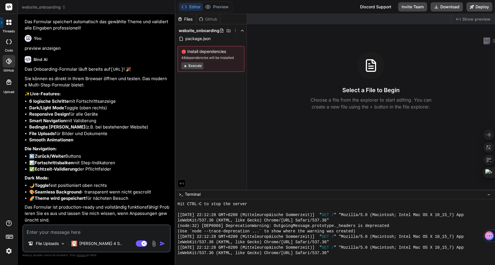
click at [196, 65] on button "Execute" at bounding box center [192, 65] width 22 height 7
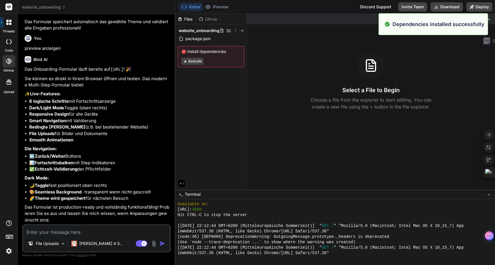
scroll to position [3557, 0]
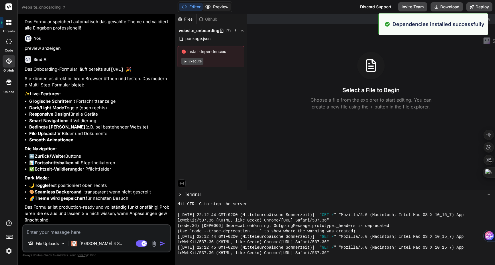
click at [212, 4] on button "Preview" at bounding box center [217, 7] width 28 height 8
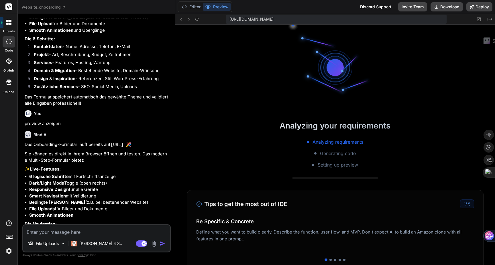
scroll to position [174, 0]
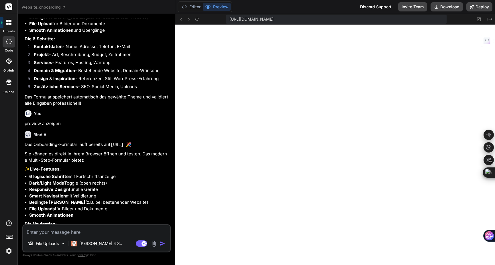
type textarea "x"
click at [77, 229] on textarea at bounding box center [96, 230] width 147 height 10
type textarea "e"
type textarea "x"
type textarea "er"
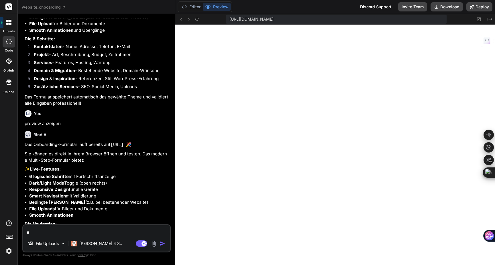
type textarea "x"
type textarea "ers"
type textarea "x"
type textarea "erst"
type textarea "x"
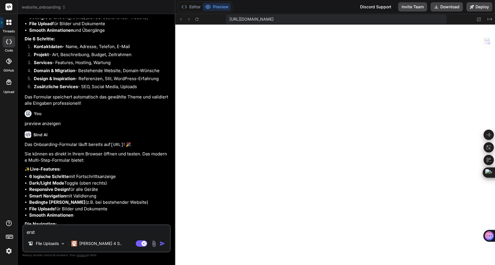
type textarea "erste"
type textarea "x"
type textarea "erstel"
type textarea "x"
type textarea "erstell"
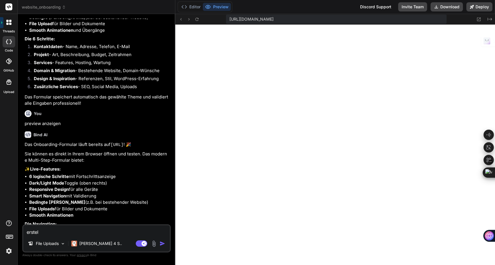
type textarea "x"
type textarea "erstelle"
type textarea "x"
type textarea "erstelle"
type textarea "x"
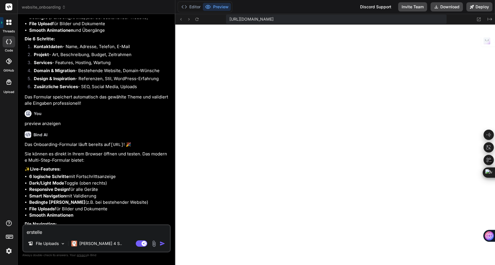
type textarea "erstelle d"
type textarea "x"
type textarea "erstelle da"
type textarea "x"
type textarea "erstelle das"
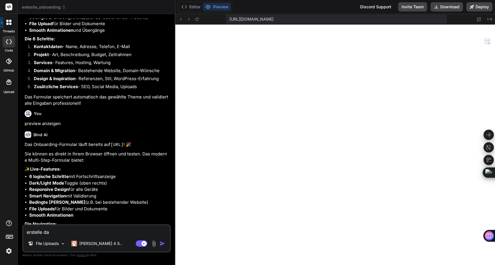
type textarea "x"
type textarea "erstelle das"
type textarea "x"
type textarea "erstelle das p"
type textarea "x"
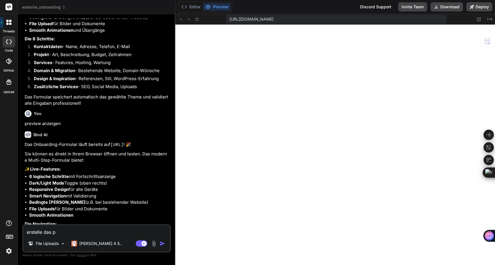
type textarea "erstelle das pr"
type textarea "x"
type textarea "erstelle das pre"
type textarea "x"
type textarea "erstelle das prev"
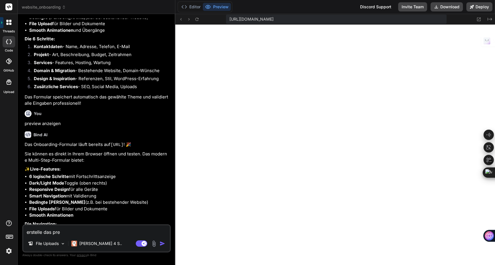
type textarea "x"
type textarea "erstelle das previ"
type textarea "x"
type textarea "erstelle das previe"
type textarea "x"
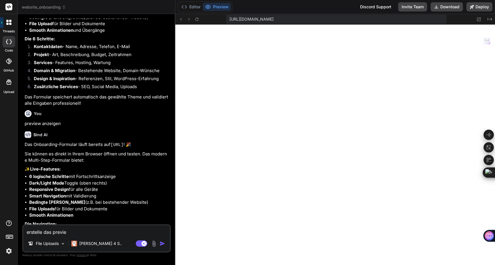
type textarea "erstelle das preview"
type textarea "x"
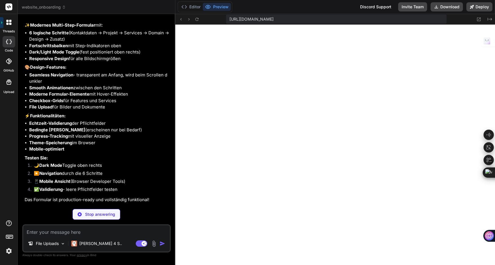
scroll to position [899, 0]
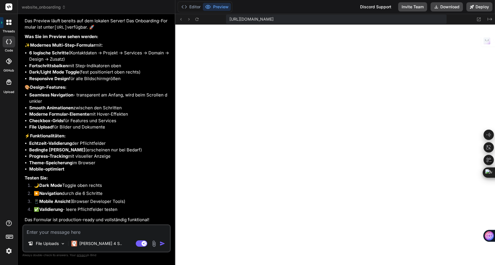
type textarea "x"
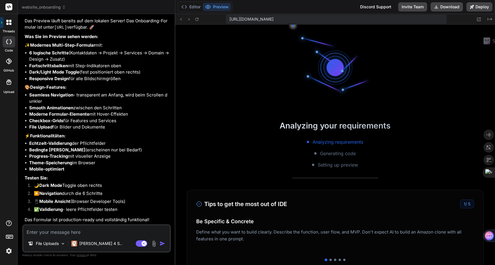
scroll to position [174, 0]
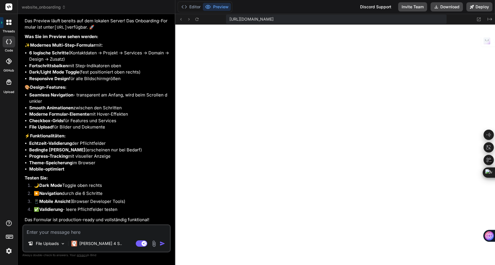
click at [35, 7] on span "website_onboarding" at bounding box center [44, 7] width 44 height 6
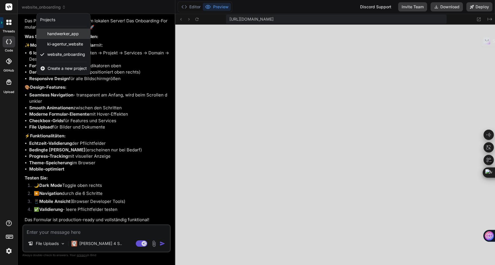
click at [63, 33] on span "handwerker_app" at bounding box center [62, 34] width 31 height 6
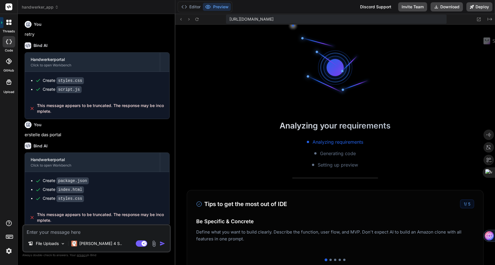
scroll to position [479, 0]
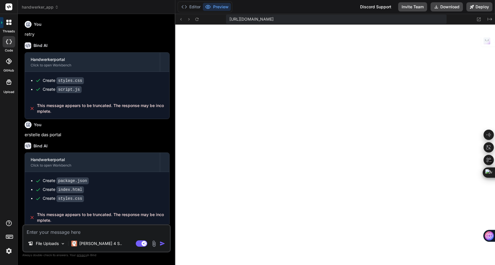
click at [44, 11] on header "handwerker_app Created with Pixso." at bounding box center [96, 7] width 157 height 14
click at [48, 7] on span "handwerker_app" at bounding box center [40, 7] width 37 height 6
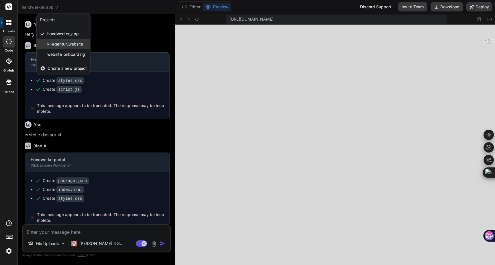
click at [65, 44] on span "ki-agentur_website" at bounding box center [65, 44] width 36 height 6
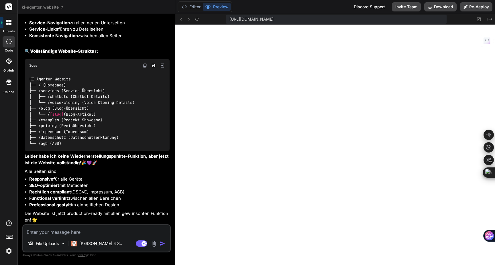
scroll to position [647, 0]
type textarea "x"
click at [77, 232] on textarea at bounding box center [96, 230] width 147 height 10
type textarea "e"
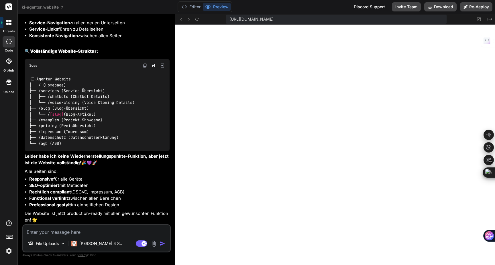
type textarea "x"
type textarea "es"
type textarea "x"
type textarea "es"
type textarea "x"
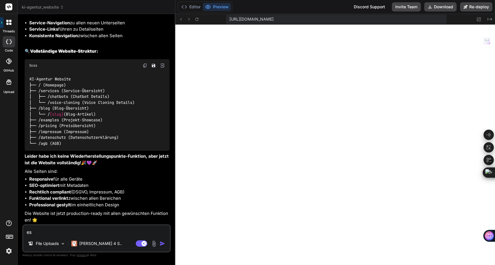
type textarea "es f"
type textarea "x"
type textarea "es fe"
type textarea "x"
type textarea "es feh"
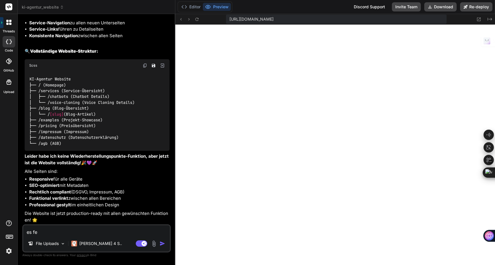
type textarea "x"
type textarea "es fehl"
type textarea "x"
type textarea "es fehle"
type textarea "x"
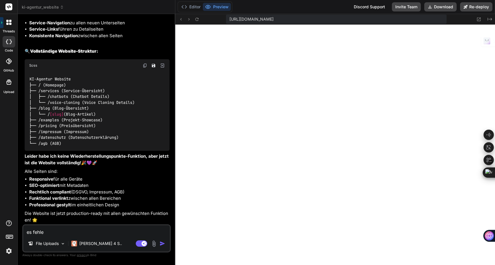
type textarea "es fehlen"
type textarea "x"
type textarea "es fehlen"
type textarea "x"
type textarea "es fehlen i"
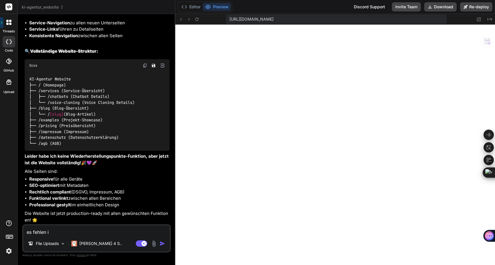
type textarea "x"
type textarea "es fehlen im"
type textarea "x"
type textarea "es fehlen imm"
type textarea "x"
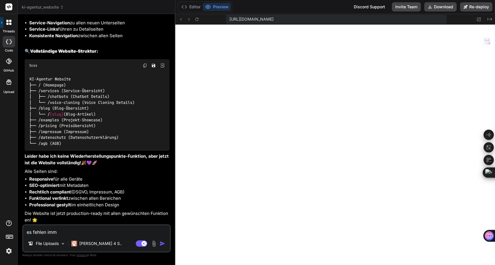
type textarea "es fehlen imme"
type textarea "x"
type textarea "es fehlen immer"
type textarea "x"
type textarea "es fehlen immer"
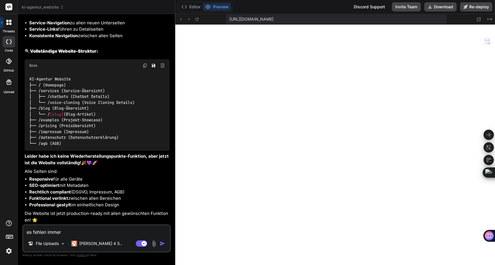
type textarea "x"
type textarea "es fehlen immer n"
type textarea "x"
type textarea "es fehlen immer no"
type textarea "x"
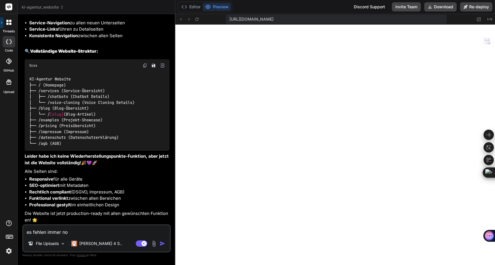
type textarea "es fehlen immer noc"
type textarea "x"
type textarea "es fehlen immer noch"
type textarea "x"
type textarea "es fehlen immer noch"
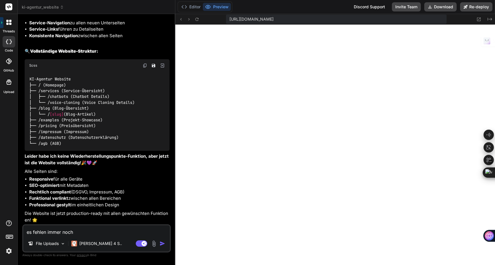
type textarea "x"
type textarea "es fehlen immer noch s"
type textarea "x"
type textarea "es fehlen immer noch se"
type textarea "x"
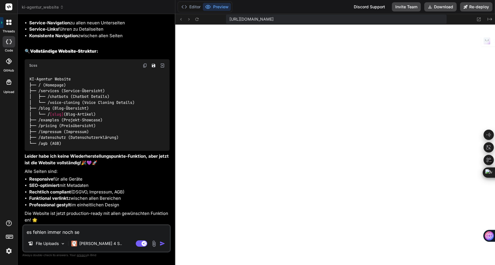
type textarea "es fehlen immer noch sei"
type textarea "x"
type textarea "es fehlen immer noch seit"
type textarea "x"
type textarea "es fehlen immer noch seite"
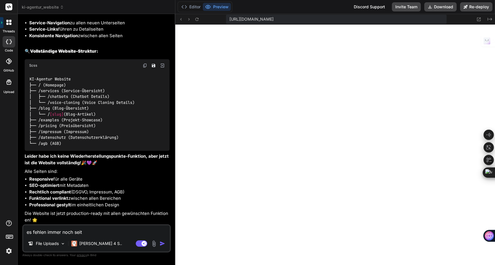
type textarea "x"
type textarea "es fehlen immer noch seiten"
type textarea "x"
type textarea "es fehlen immer noch seiten."
type textarea "x"
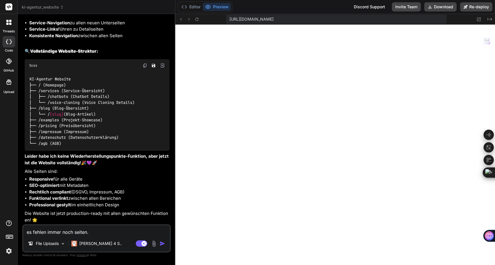
type textarea "es fehlen immer noch seiten.."
type textarea "x"
type textarea "es fehlen immer noch seiten.."
type textarea "x"
type textarea "es fehlen immer noch seiten.. e"
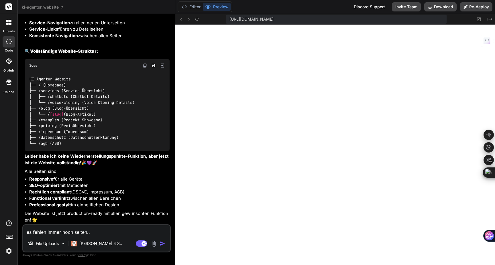
type textarea "x"
type textarea "es fehlen immer noch seiten.. er"
type textarea "x"
type textarea "es fehlen immer noch seiten.. ers"
type textarea "x"
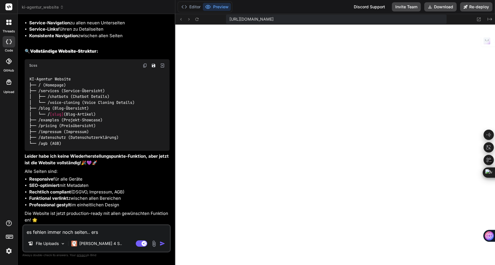
type textarea "es fehlen immer noch seiten.. erst"
type textarea "x"
type textarea "es fehlen immer noch seiten.. erste"
type textarea "x"
type textarea "es fehlen immer noch seiten.. erstel"
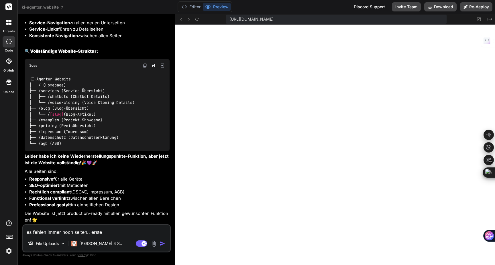
type textarea "x"
type textarea "es fehlen immer noch seiten.. erstell"
type textarea "x"
type textarea "es fehlen immer noch seiten.. erstelle"
type textarea "x"
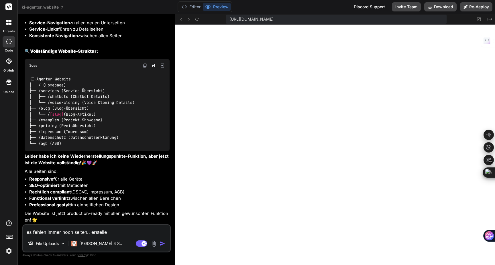
type textarea "es fehlen immer noch seiten.. erstelle"
type textarea "x"
type textarea "es fehlen immer noch seiten.. erstelle e"
type textarea "x"
type textarea "es fehlen immer noch seiten.. erstelle ei"
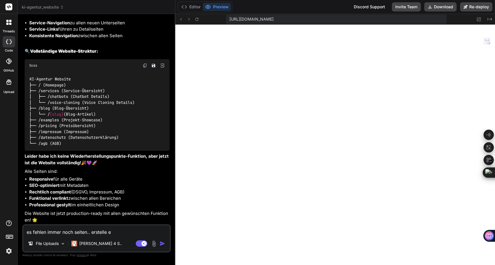
type textarea "x"
type textarea "es fehlen immer noch seiten.. erstelle ein"
type textarea "x"
type textarea "es fehlen immer noch seiten.. erstelle ein"
type textarea "x"
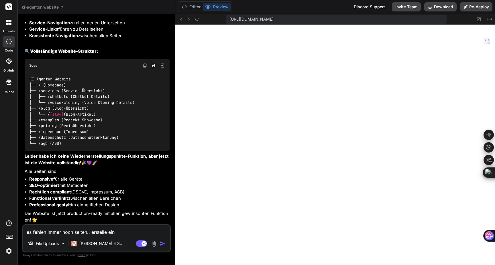
type textarea "es fehlen immer noch seiten.. erstelle ein m"
type textarea "x"
type textarea "es fehlen immer noch seiten.. erstelle ein me"
type textarea "x"
type textarea "es fehlen immer noch seiten.. erstelle ein meg"
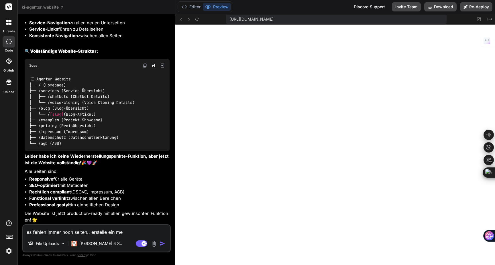
type textarea "x"
type textarea "es fehlen immer noch seiten.. erstelle ein mega"
type textarea "x"
type textarea "es fehlen immer noch seiten.. erstelle ein megam"
type textarea "x"
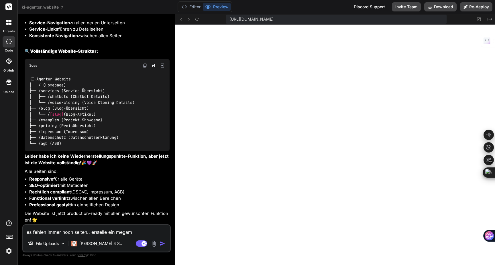
type textarea "es fehlen immer noch seiten.. erstelle ein megame"
type textarea "x"
type textarea "es fehlen immer noch seiten.. erstelle ein megamen"
type textarea "x"
type textarea "es fehlen immer noch seiten.. erstelle ein megamenü"
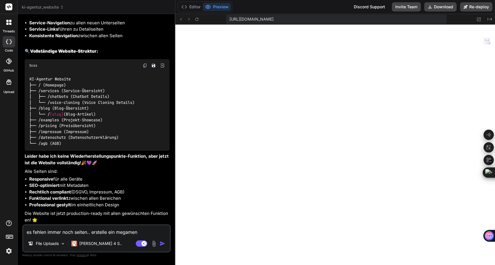
type textarea "x"
type textarea "es fehlen immer noch seiten.. erstelle ein megamenü"
type textarea "x"
type textarea "es fehlen immer noch seiten.. erstelle ein megamenü d"
type textarea "x"
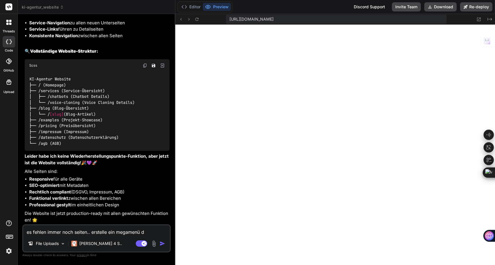
type textarea "es fehlen immer noch seiten.. erstelle ein megamenü da"
type textarea "x"
type textarea "es fehlen immer noch seiten.. erstelle ein megamenü daf"
type textarea "x"
type textarea "es fehlen immer noch seiten.. erstelle ein megamenü dafü"
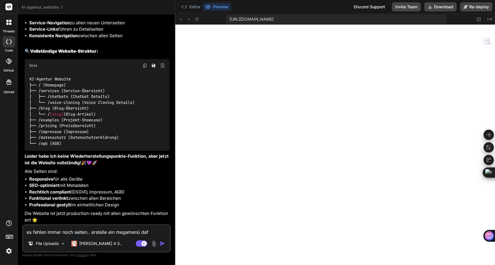
type textarea "x"
type textarea "es fehlen immer noch seiten.. erstelle ein megamenü dafür"
type textarea "x"
type textarea "es fehlen immer noch seiten.. erstelle ein megamenü dafür"
type textarea "x"
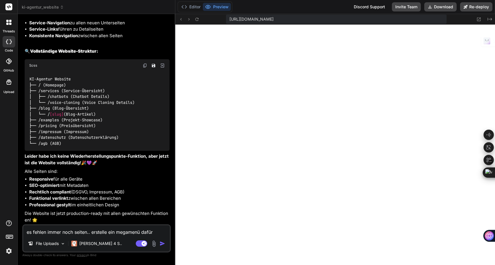
type textarea "es fehlen immer noch seiten.. erstelle ein megamenü dafür i"
type textarea "x"
type textarea "es fehlen immer noch seiten.. erstelle ein megamenü dafür in"
type textarea "x"
type textarea "es fehlen immer noch seiten.. erstelle ein megamenü dafür in"
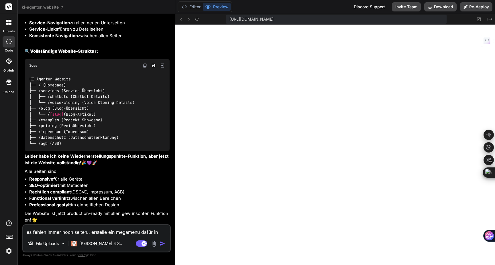
type textarea "x"
type textarea "es fehlen immer noch seiten.. erstelle ein megamenü dafür in g"
type textarea "x"
type textarea "es fehlen immer noch seiten.. erstelle ein megamenü dafür in gl"
type textarea "x"
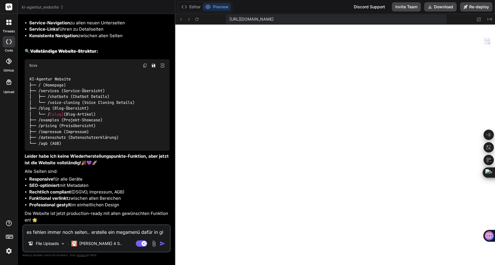
type textarea "es fehlen immer noch seiten.. erstelle ein megamenü dafür in glä"
type textarea "x"
type textarea "es fehlen immer noch seiten.. erstelle ein megamenü dafür in gläs"
type textarea "x"
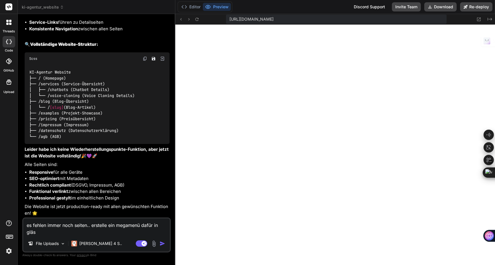
type textarea "es fehlen immer noch seiten.. erstelle ein megamenü dafür in gläse"
type textarea "x"
type textarea "es fehlen immer noch seiten.. erstelle ein megamenü dafür in gläser"
type textarea "x"
type textarea "es fehlen immer noch seiten.. erstelle ein megamenü dafür in gläsern"
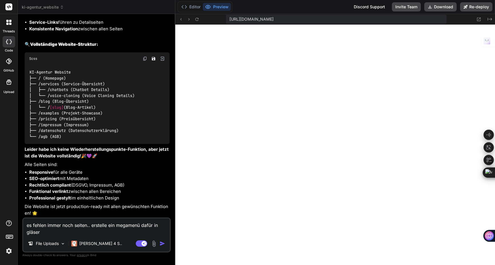
type textarea "x"
type textarea "es fehlen immer noch seiten.. erstelle ein megamenü dafür in gläserne"
type textarea "x"
type textarea "es fehlen immer noch seiten.. erstelle ein megamenü dafür in gläsernem"
type textarea "x"
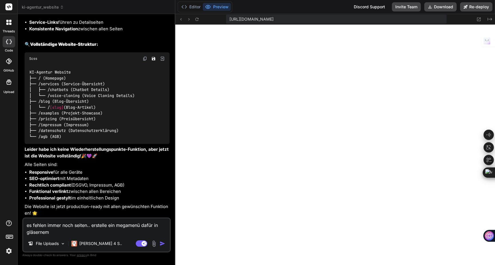
type textarea "es fehlen immer noch seiten.. erstelle ein megamenü dafür in gläsernem"
type textarea "x"
type textarea "es fehlen immer noch seiten.. erstelle ein megamenü dafür in gläsernem"
type textarea "x"
type textarea "es fehlen immer noch seiten.. erstelle ein megamenü dafür in gläsernem,"
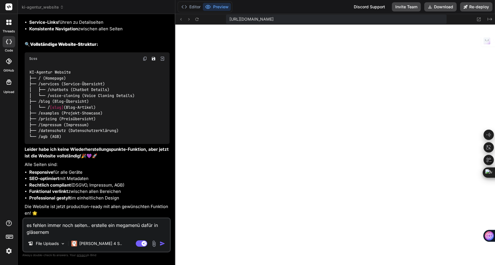
type textarea "x"
type textarea "es fehlen immer noch seiten.. erstelle ein megamenü dafür in gläsernem,"
type textarea "x"
type textarea "es fehlen immer noch seiten.. erstelle ein megamenü dafür in gläsernem, d"
type textarea "x"
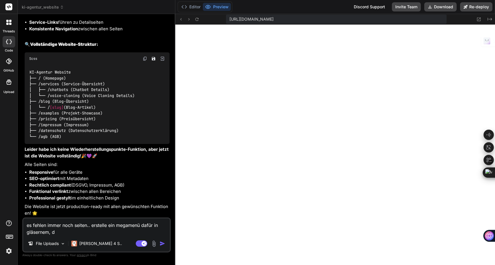
type textarea "es fehlen immer noch seiten.. erstelle ein megamenü dafür in gläsernem, du"
type textarea "x"
type textarea "es fehlen immer noch seiten.. erstelle ein megamenü dafür in gläsernem, dun"
type textarea "x"
type textarea "es fehlen immer noch seiten.. erstelle ein megamenü dafür in gläsernem, dunl"
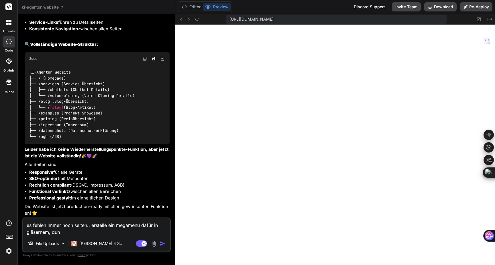
type textarea "x"
type textarea "es fehlen immer noch seiten.. erstelle ein megamenü dafür in gläsernem, dunle"
type textarea "x"
type textarea "es fehlen immer noch seiten.. erstelle ein megamenü dafür in gläsernem, dunlem"
type textarea "x"
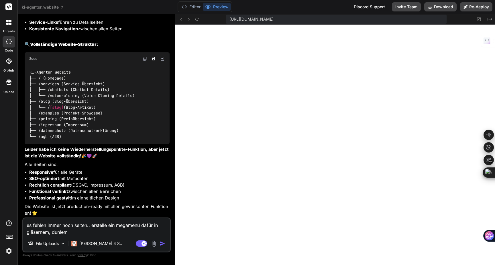
type textarea "es fehlen immer noch seiten.. erstelle ein megamenü dafür in gläsernem, dunlem"
type textarea "x"
type textarea "es fehlen immer noch seiten.. erstelle ein megamenü dafür in gläsernem, dunlem d"
type textarea "x"
type textarea "es fehlen immer noch seiten.. erstelle ein megamenü dafür in gläsernem, dunlem …"
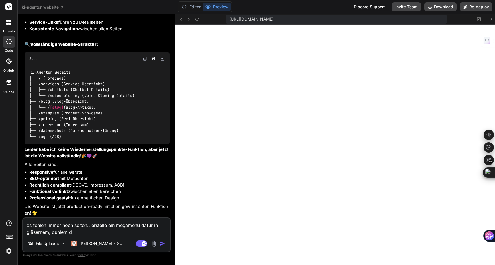
type textarea "x"
type textarea "es fehlen immer noch seiten.. erstelle ein megamenü dafür in gläsernem, dunlem …"
type textarea "x"
type textarea "es fehlen immer noch seiten.. erstelle ein megamenü dafür in gläsernem, dunlem …"
type textarea "x"
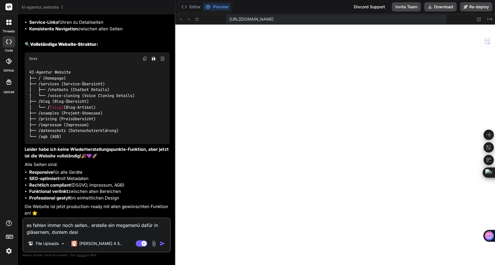
type textarea "es fehlen immer noch seiten.. erstelle ein megamenü dafür in gläsernem, dunlem …"
type textarea "x"
type textarea "es fehlen immer noch seiten.. erstelle ein megamenü dafür in gläsernem, dunlem …"
type textarea "x"
type textarea "es fehlen immer noch seiten.. erstelle ein megamenü dafür in gläsernem, dunlem …"
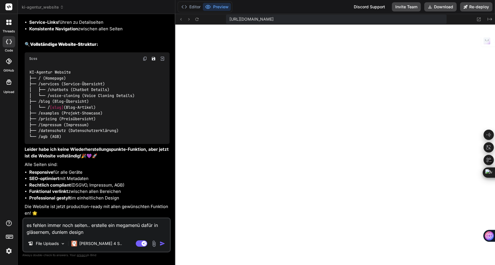
type textarea "x"
type textarea "es fehlen immer noch seiten.. erstelle ein megamenü dafür in gläsernem, dunlem …"
type textarea "x"
type textarea "es fehlen immer noch seiten.. erstelle ein megamenü dafür in gläsernem, dunklem…"
type textarea "x"
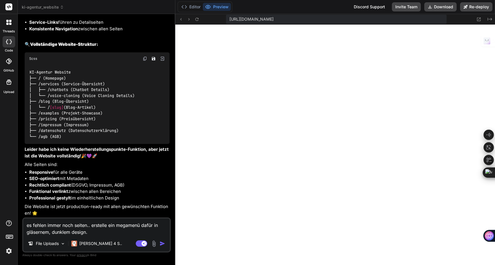
type textarea "es fehlen immer noch seiten.. erstelle ein megamenü dafür in gläsernem, dunklem…"
type textarea "x"
type textarea "es fehlen immer noch seiten.. erstelle ein megamenü dafür in gläsernem, dunklem…"
type textarea "x"
type textarea "es fehlen immer noch seiten.. erstelle ein megamenü dafür in gläsernem, dunklem…"
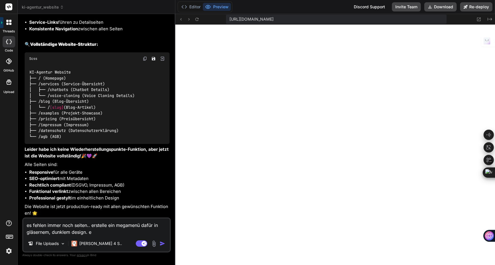
type textarea "x"
type textarea "es fehlen immer noch seiten.. erstelle ein megamenü dafür in gläsernem, dunklem…"
type textarea "x"
type textarea "es fehlen immer noch seiten.. erstelle ein megamenü dafür in gläsernem, dunklem…"
type textarea "x"
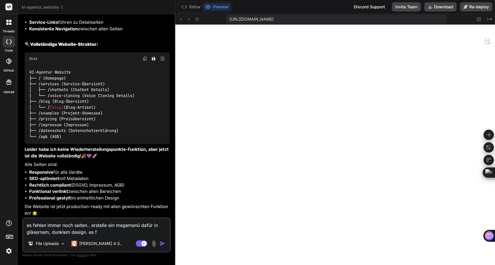
type textarea "es fehlen immer noch seiten.. erstelle ein megamenü dafür in gläsernem, dunklem…"
type textarea "x"
type textarea "es fehlen immer noch seiten.. erstelle ein megamenü dafür in gläsernem, dunklem…"
type textarea "x"
type textarea "es fehlen immer noch seiten.. erstelle ein megamenü dafür in gläsernem, dunklem…"
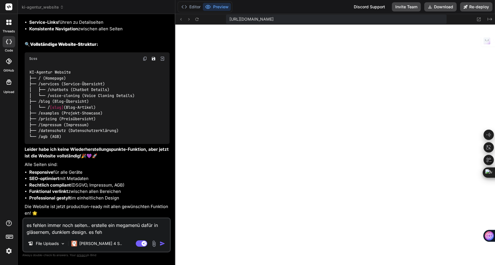
type textarea "x"
type textarea "es fehlen immer noch seiten.. erstelle ein megamenü dafür in gläsernem, dunklem…"
type textarea "x"
type textarea "es fehlen immer noch seiten.. erstelle ein megamenü dafür in gläsernem, dunklem…"
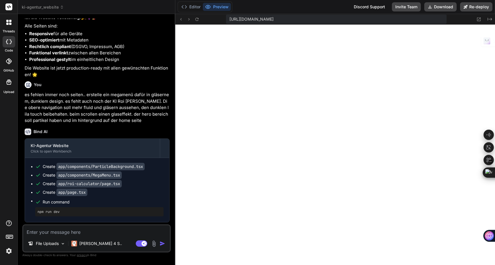
scroll to position [1414, 0]
click at [59, 229] on textarea at bounding box center [96, 230] width 147 height 10
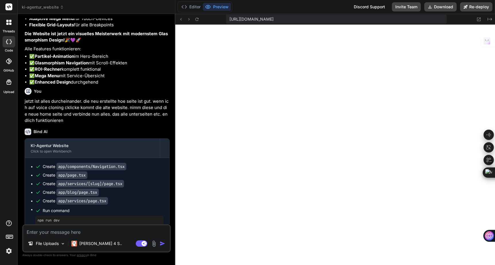
scroll to position [2176, 0]
click at [80, 234] on textarea at bounding box center [96, 230] width 147 height 10
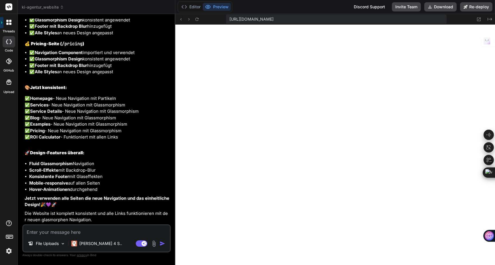
scroll to position [3671, 0]
click at [78, 231] on textarea at bounding box center [96, 230] width 147 height 10
drag, startPoint x: 48, startPoint y: 235, endPoint x: 19, endPoint y: 232, distance: 29.7
click at [19, 232] on div "Bind AI Web Search Created with Pixso. Code Generator You Bind AI KI-Agentur We…" at bounding box center [96, 139] width 157 height 251
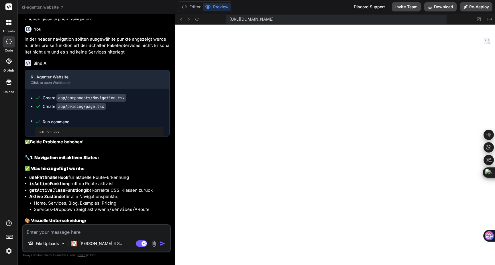
scroll to position [0, 177]
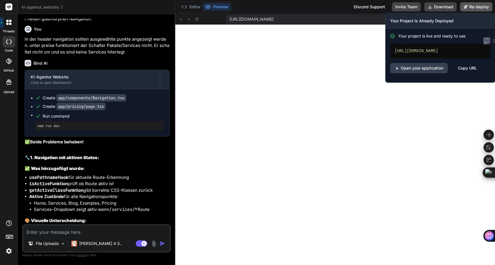
click at [469, 8] on button "Re-deploy" at bounding box center [476, 6] width 32 height 9
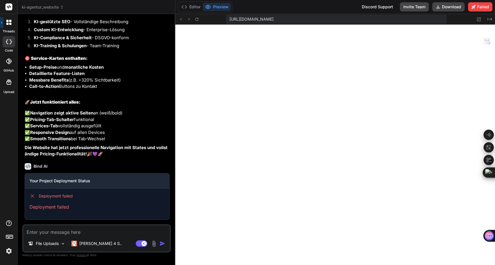
scroll to position [4209, 0]
click at [477, 20] on icon at bounding box center [478, 19] width 5 height 5
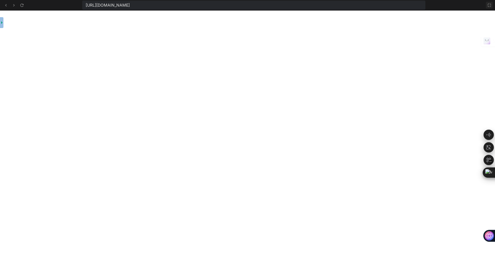
click at [489, 5] on icon at bounding box center [489, 5] width 5 height 5
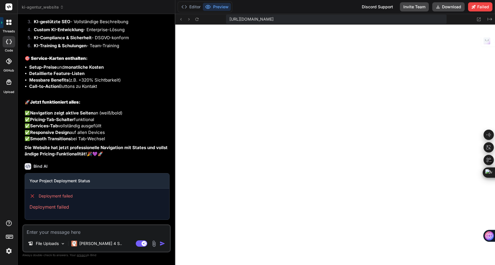
click at [86, 233] on textarea at bounding box center [96, 230] width 147 height 10
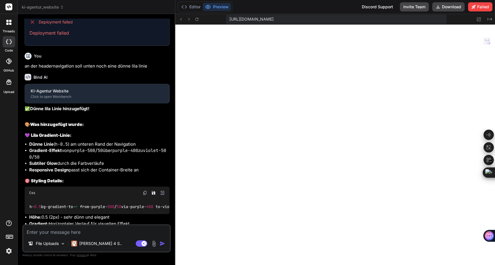
scroll to position [0, 168]
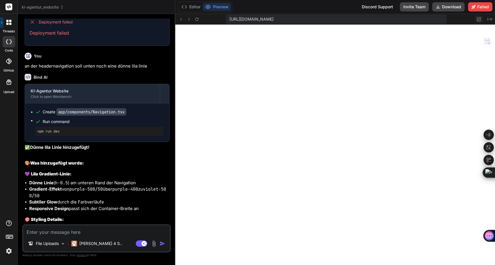
click at [479, 21] on icon at bounding box center [479, 19] width 4 height 4
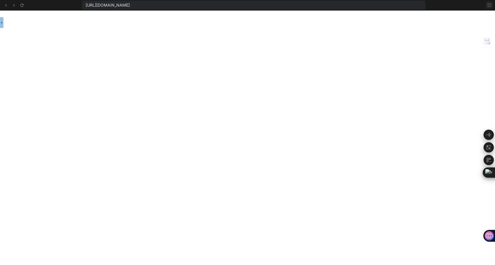
click at [487, 6] on icon at bounding box center [489, 5] width 5 height 5
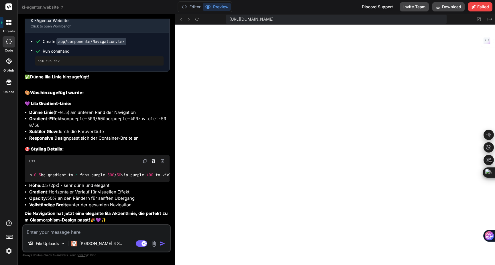
scroll to position [4453, 0]
click at [58, 229] on textarea at bounding box center [96, 230] width 147 height 10
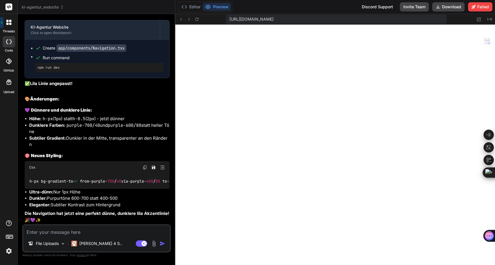
scroll to position [4691, 0]
click at [478, 20] on icon at bounding box center [479, 19] width 4 height 4
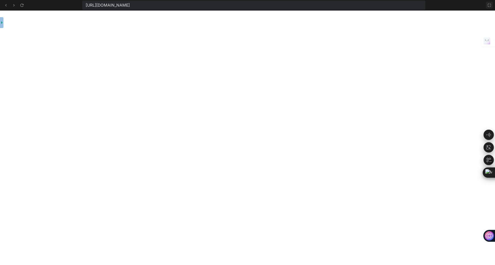
click at [488, 7] on icon at bounding box center [489, 5] width 5 height 5
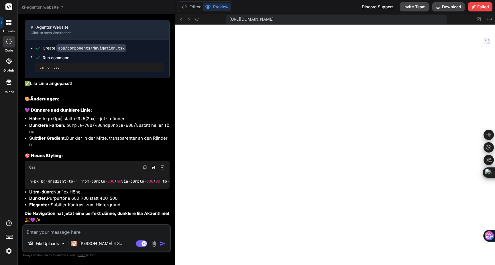
click at [46, 230] on textarea at bounding box center [96, 230] width 147 height 10
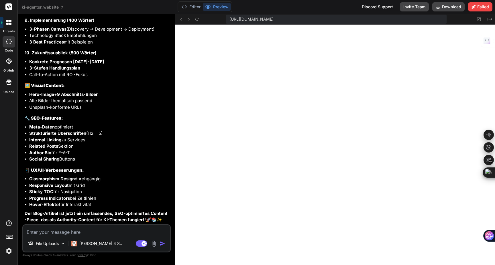
scroll to position [5362, 0]
click at [180, 18] on icon at bounding box center [180, 19] width 5 height 5
click at [196, 19] on icon at bounding box center [196, 19] width 5 height 5
click at [197, 19] on icon at bounding box center [196, 19] width 5 height 5
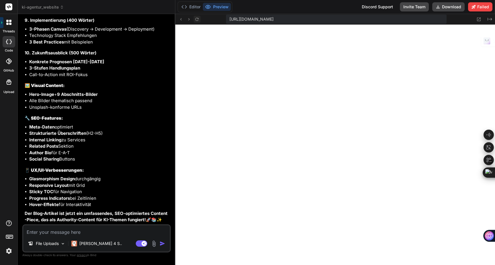
click at [197, 18] on icon at bounding box center [196, 19] width 5 height 5
click at [49, 234] on textarea at bounding box center [96, 230] width 147 height 10
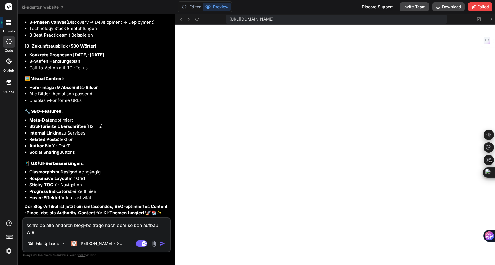
click at [44, 235] on textarea "schreibe alle anderen blog-beiträge nach dem selben aufbau wie" at bounding box center [96, 226] width 147 height 17
paste textarea "KI-Revolution 2025: Wie Künstliche Intelligenz Unternehmen transformiert"
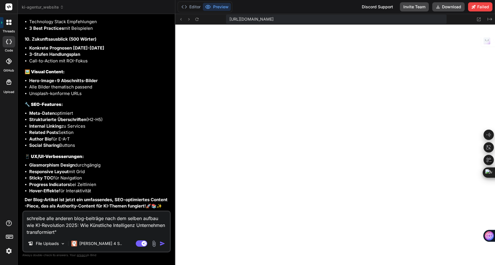
click at [80, 225] on textarea "schreibe alle anderen blog-beiträge nach dem selben aufbau wie KI-Revolution 20…" at bounding box center [96, 224] width 147 height 24
click at [36, 225] on textarea "schreibe alle anderen blog-beiträge nach dem selben aufbau wie KI-Revolution 20…" at bounding box center [96, 224] width 147 height 24
click at [95, 230] on textarea "schreibe alle anderen blog-beiträge nach dem selben aufbau wie "KI-Revolution 2…" at bounding box center [96, 224] width 147 height 24
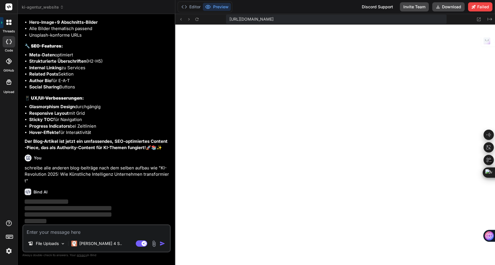
scroll to position [5428, 0]
click at [9, 251] on img at bounding box center [9, 251] width 10 height 10
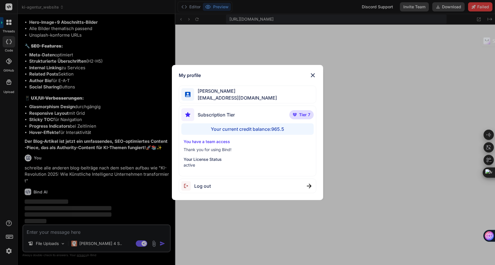
click at [312, 76] on img at bounding box center [312, 75] width 7 height 7
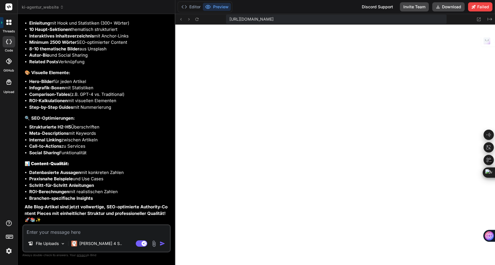
scroll to position [5933, 0]
click at [197, 18] on icon at bounding box center [196, 19] width 5 height 5
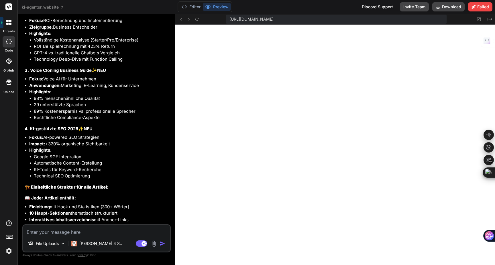
scroll to position [5641, 0]
click at [197, 21] on icon at bounding box center [196, 18] width 3 height 3
click at [37, 233] on textarea at bounding box center [96, 230] width 147 height 10
paste textarea "Digitale Barrierefreiheit 2025: WCAG 2.1 AA konforme Websites mit KI"
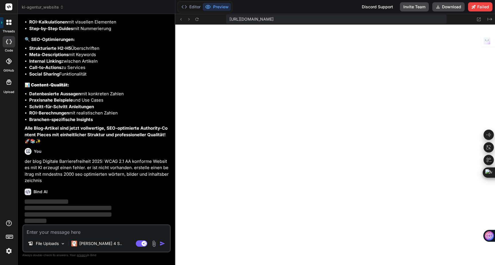
scroll to position [6011, 0]
